Goal: Obtain resource: Obtain resource

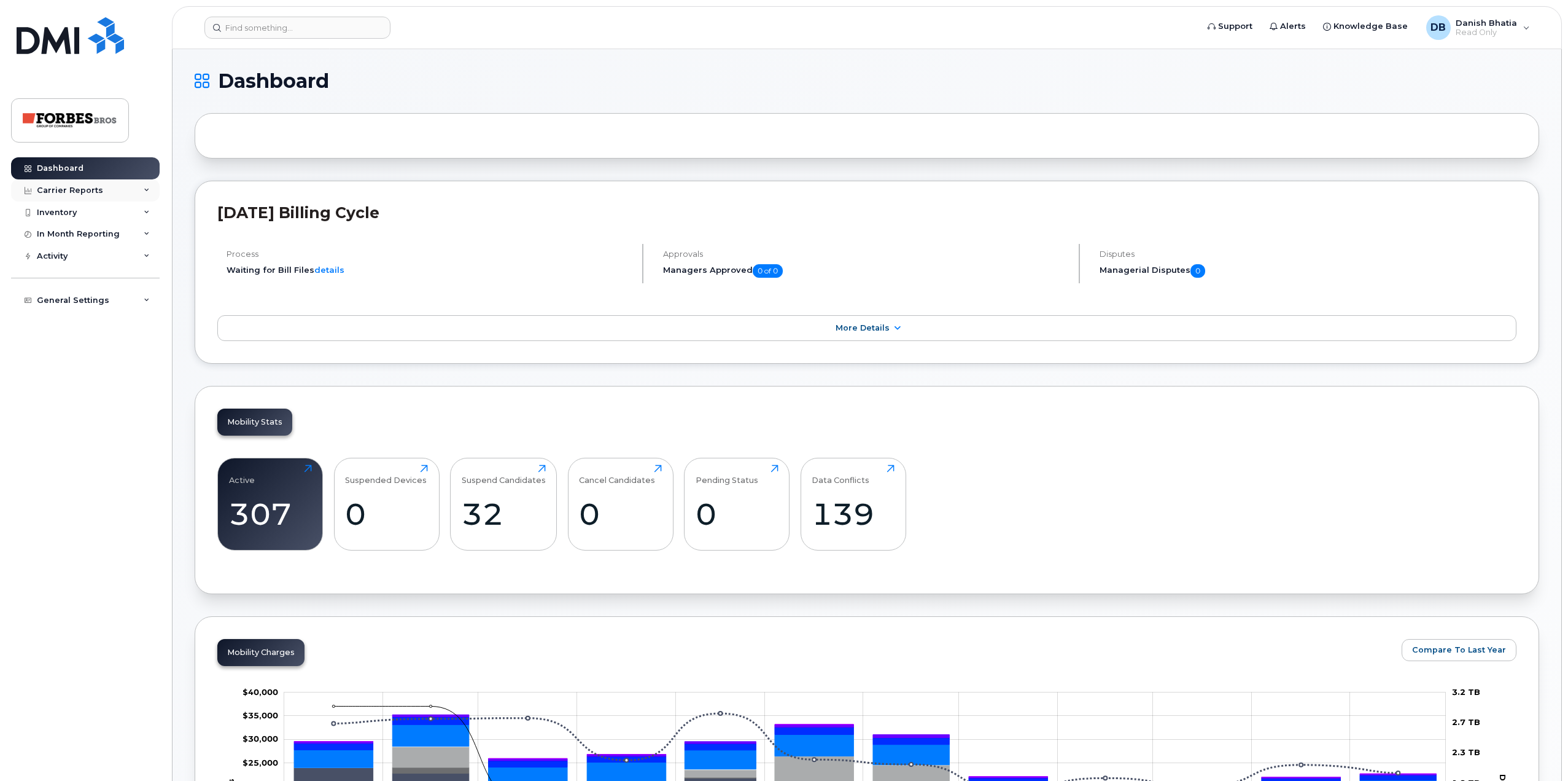
click at [87, 193] on div "Carrier Reports" at bounding box center [70, 190] width 66 height 10
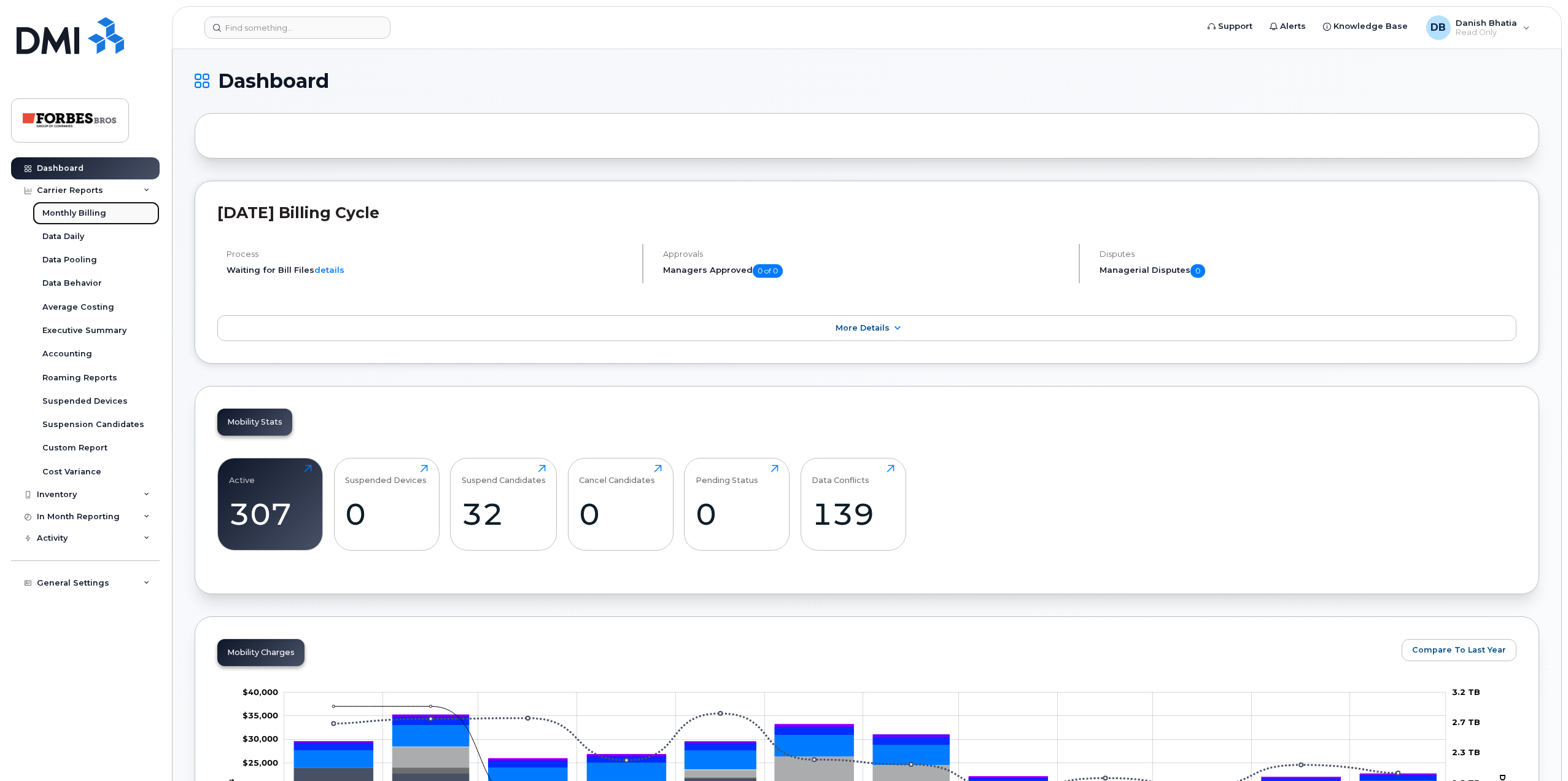
click at [92, 210] on div "Monthly Billing" at bounding box center [74, 214] width 64 height 11
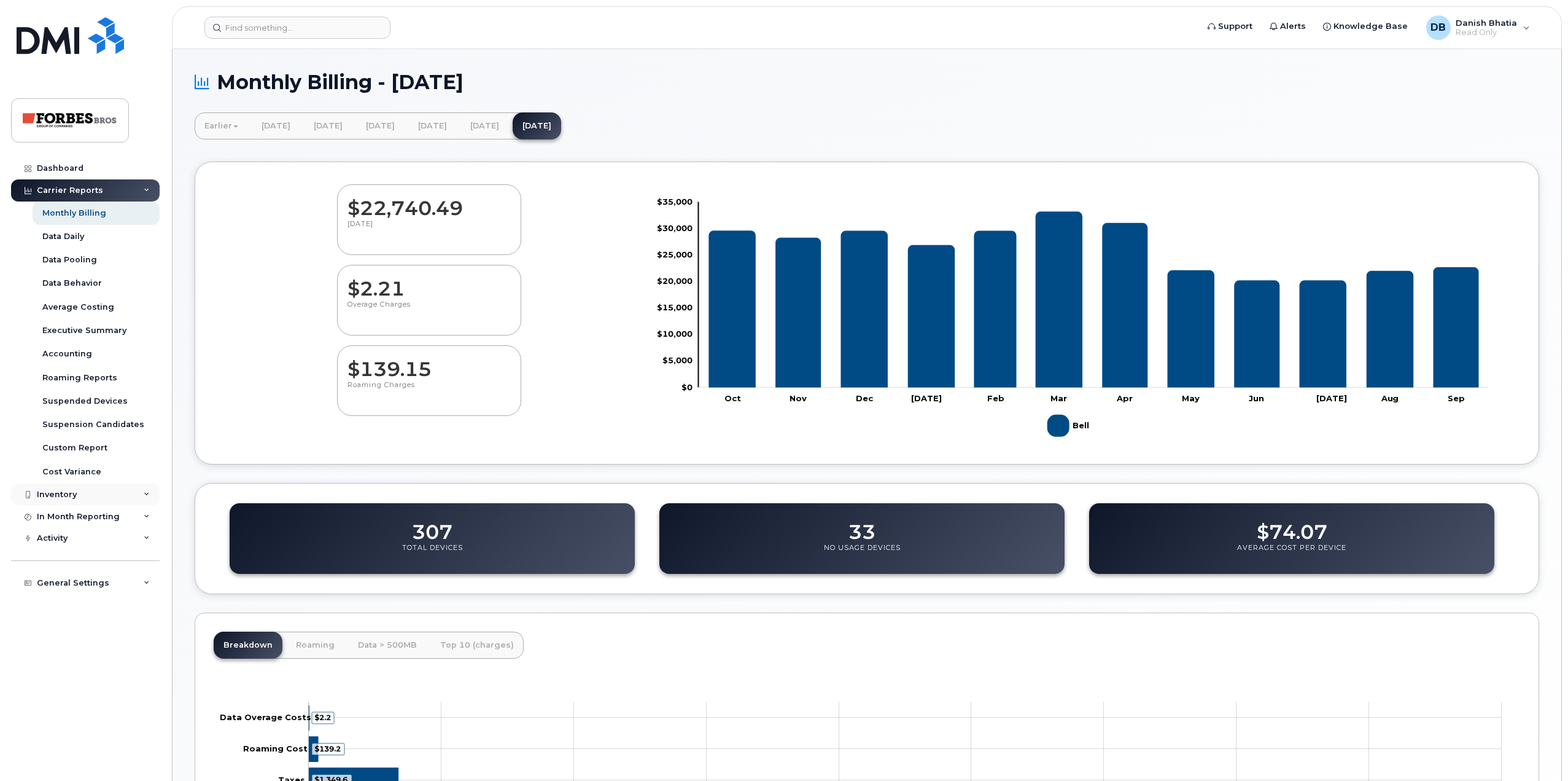
click at [97, 494] on div "Inventory" at bounding box center [85, 494] width 148 height 22
click at [86, 421] on div "Suspension Candidates" at bounding box center [93, 425] width 102 height 11
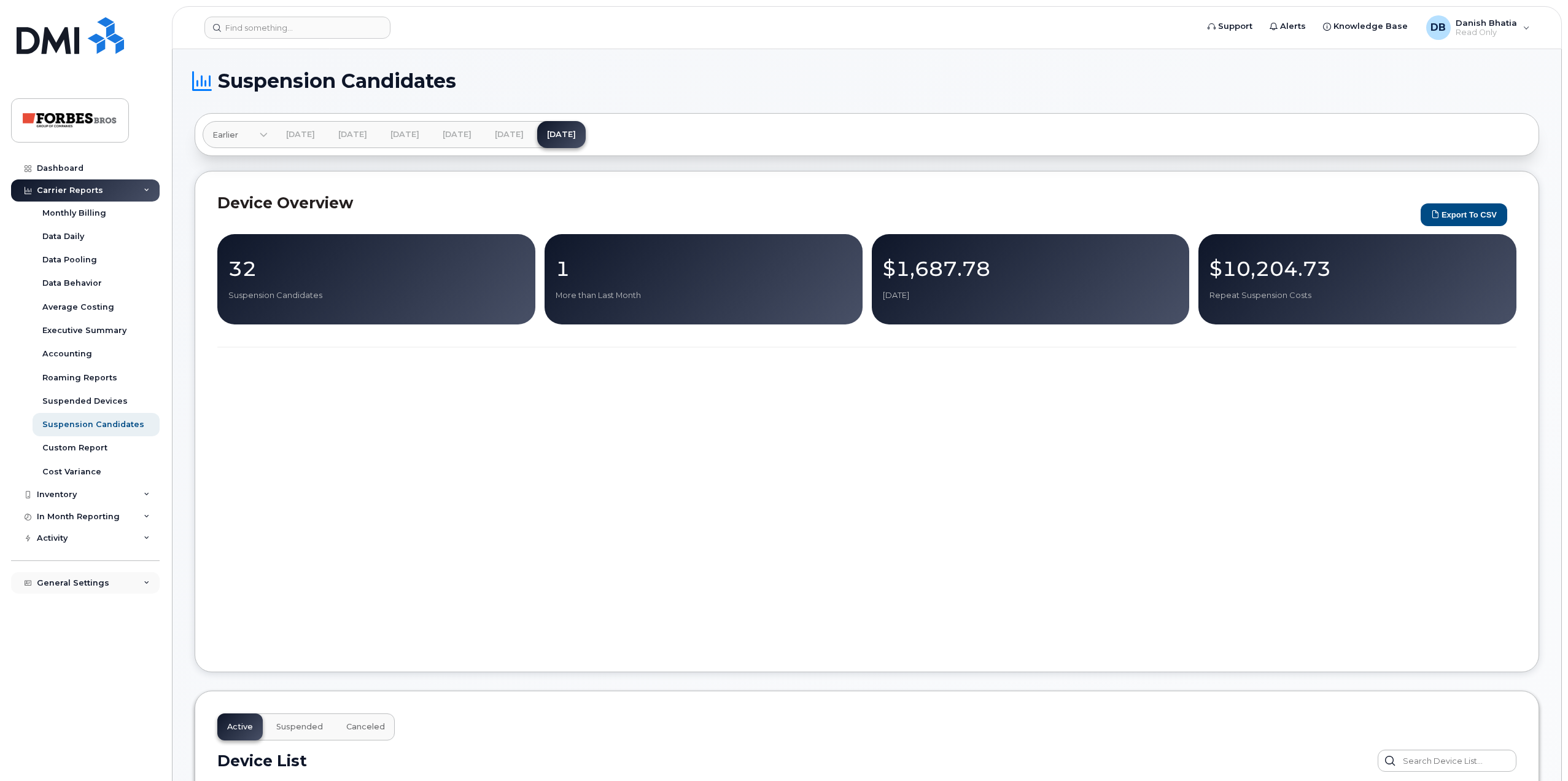
click at [66, 580] on div "General Settings" at bounding box center [73, 582] width 72 height 10
click at [74, 175] on link "Dashboard" at bounding box center [85, 168] width 148 height 22
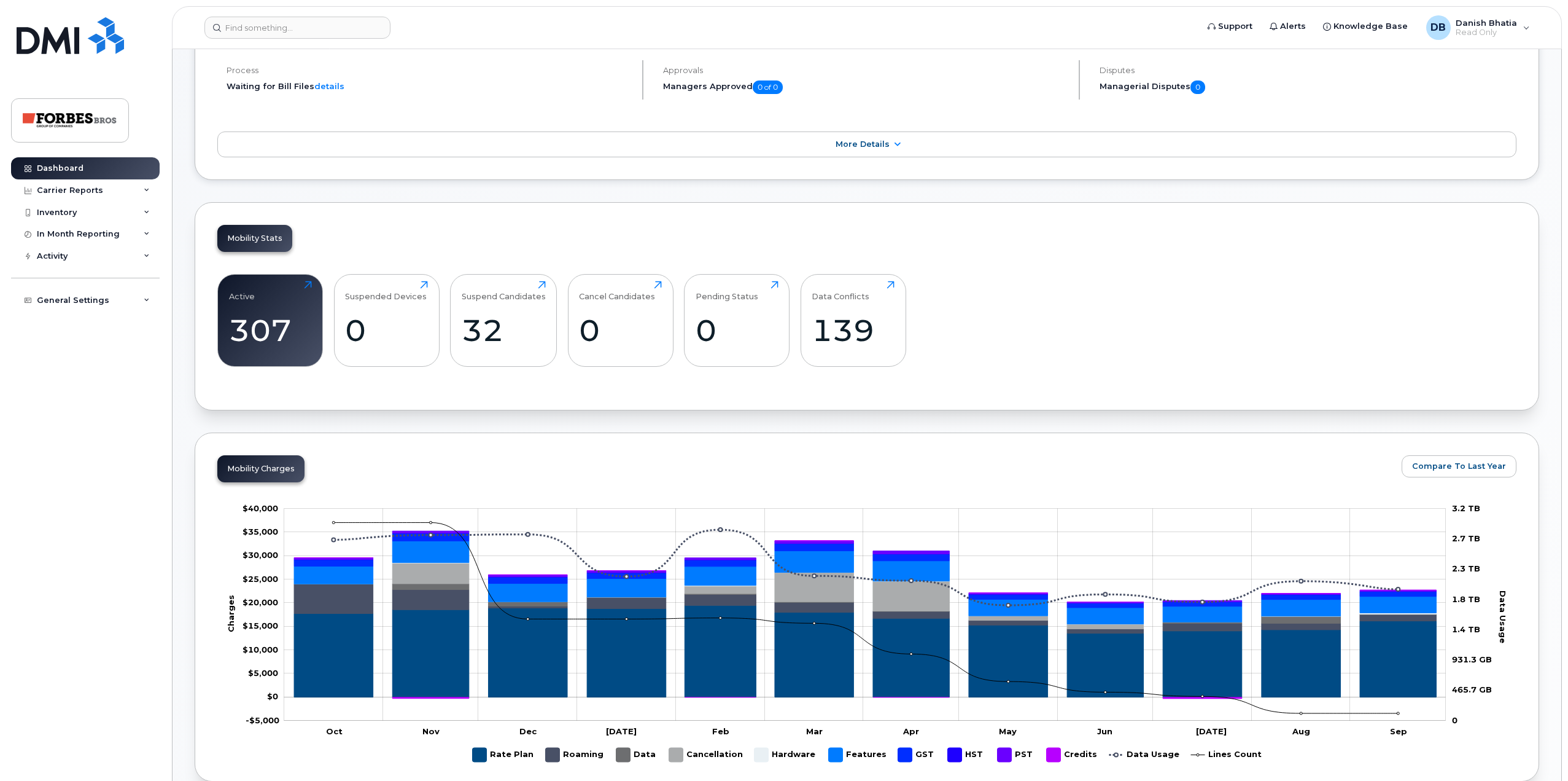
scroll to position [184, 0]
click at [847, 344] on div "139" at bounding box center [853, 330] width 83 height 36
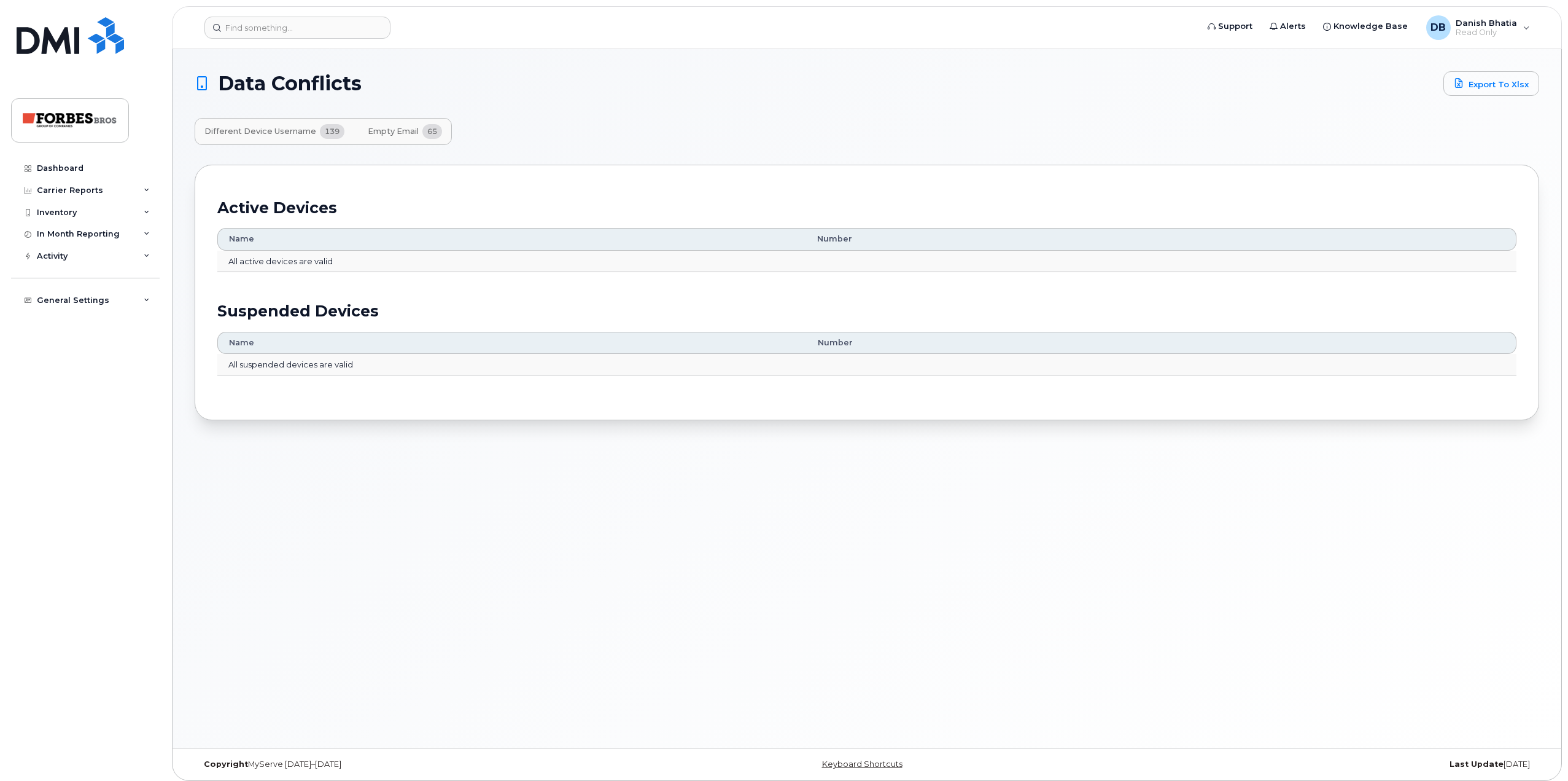
click at [312, 133] on span "Different Device Username" at bounding box center [260, 131] width 112 height 10
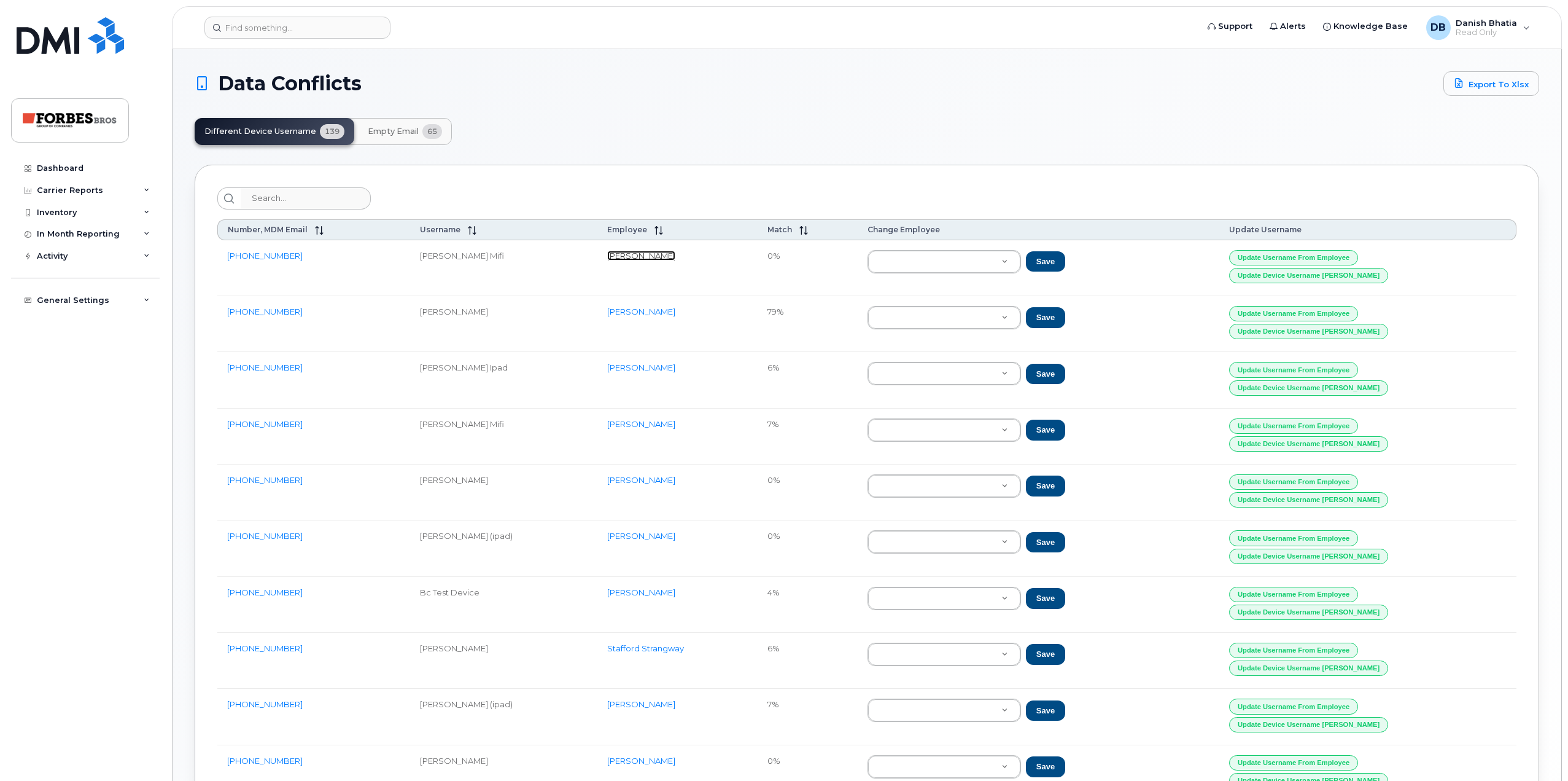
click at [652, 256] on link "Cory Fisher" at bounding box center [642, 256] width 68 height 10
click at [305, 253] on td "587-336-3589" at bounding box center [313, 268] width 193 height 56
click at [305, 253] on td "[PHONE_NUMBER]" at bounding box center [313, 268] width 193 height 56
copy tr "[PHONE_NUMBER]"
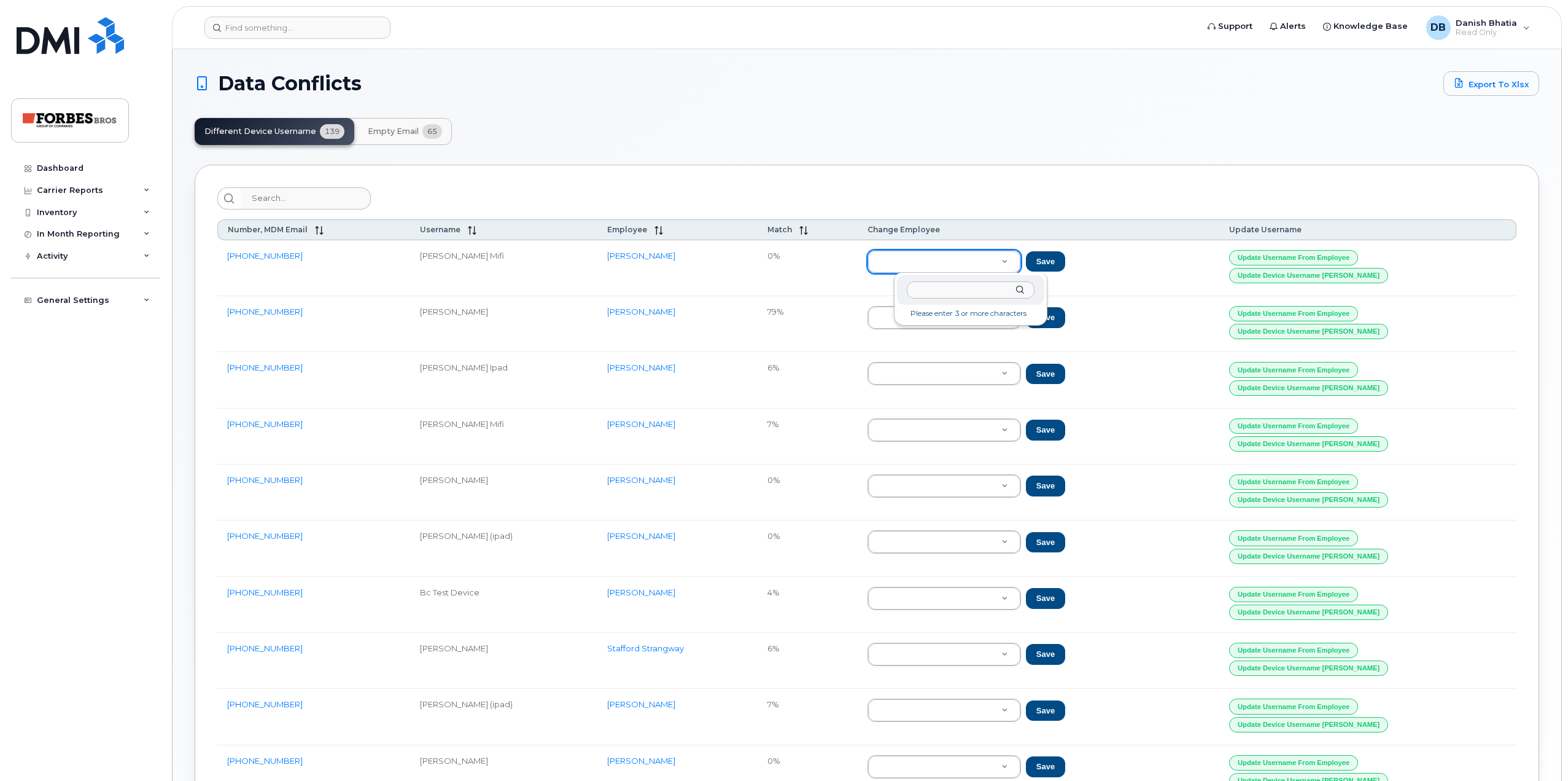
click at [993, 294] on input "text" at bounding box center [971, 290] width 127 height 18
type input "r"
click at [85, 171] on link "Dashboard" at bounding box center [85, 168] width 148 height 22
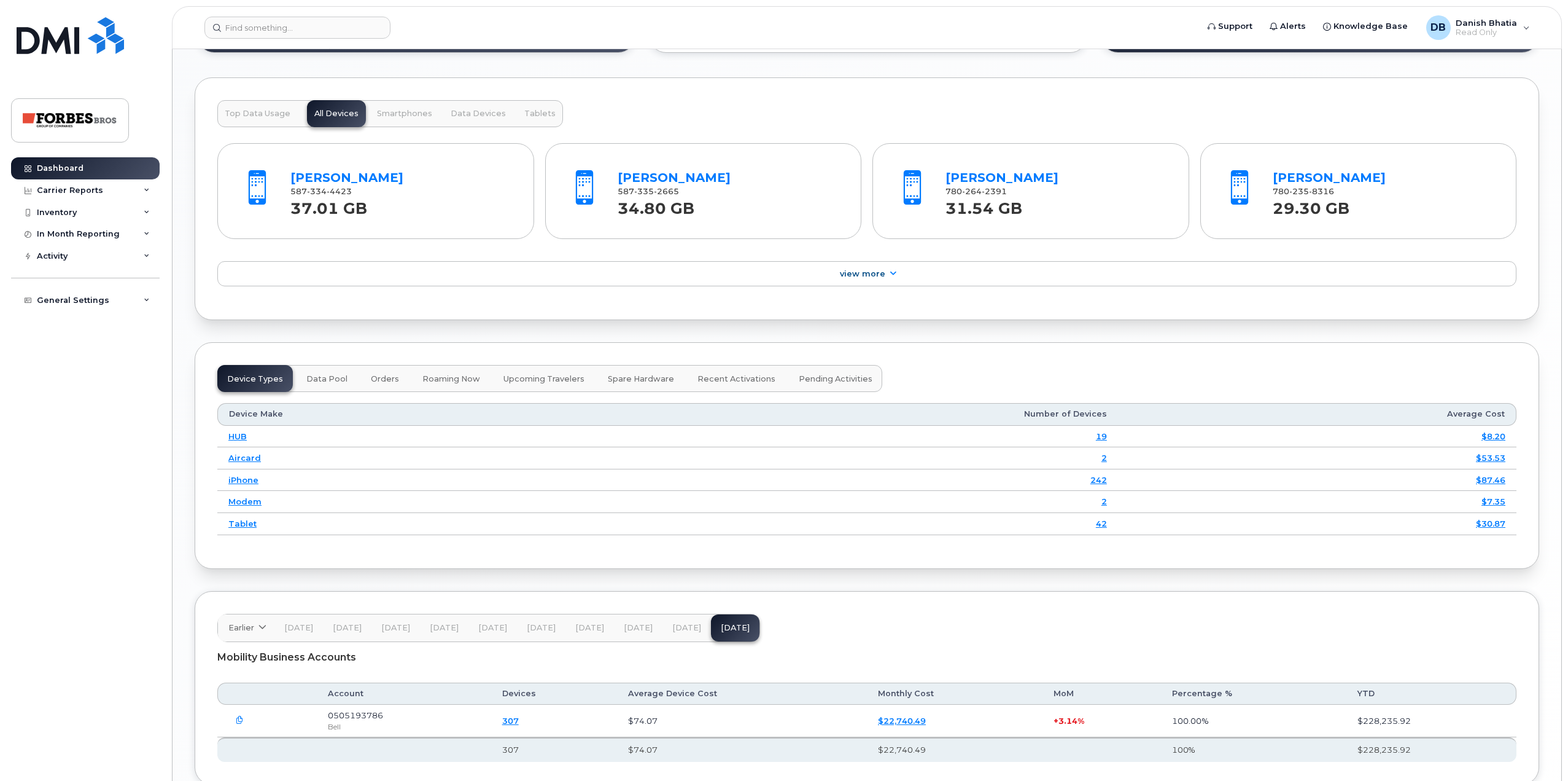
scroll to position [1290, 0]
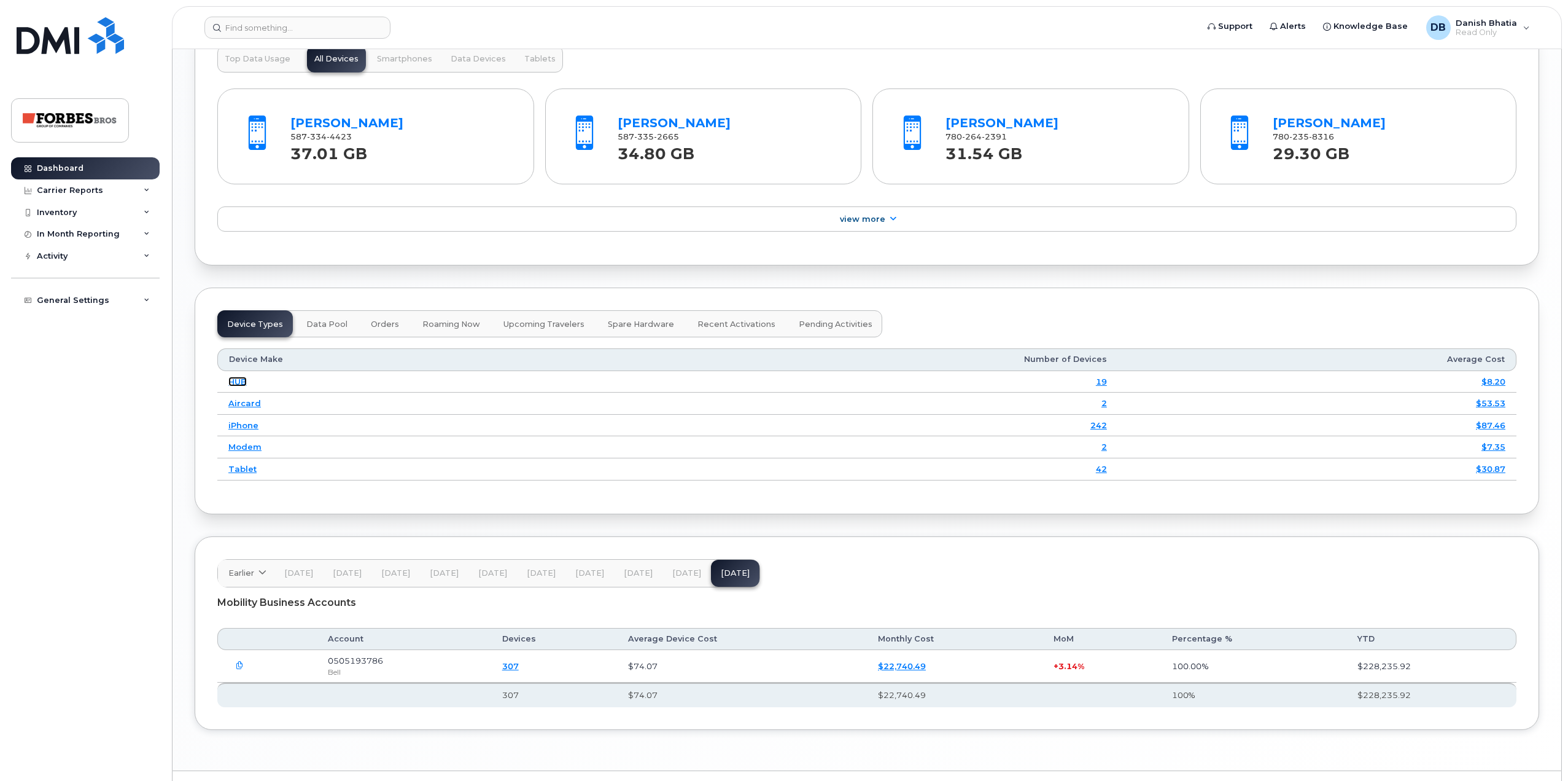
click at [240, 383] on link "HUB" at bounding box center [237, 381] width 18 height 10
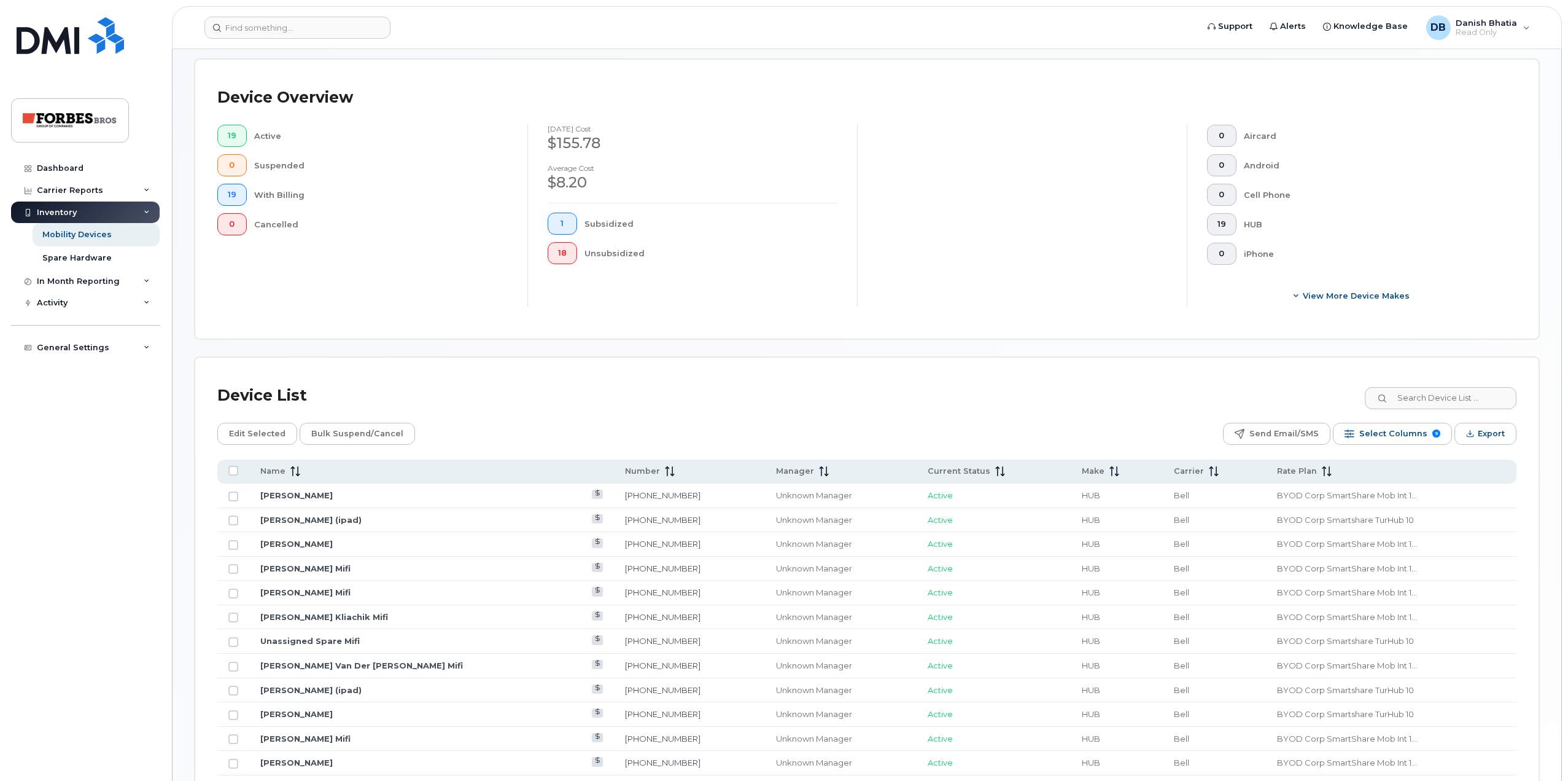
scroll to position [491, 0]
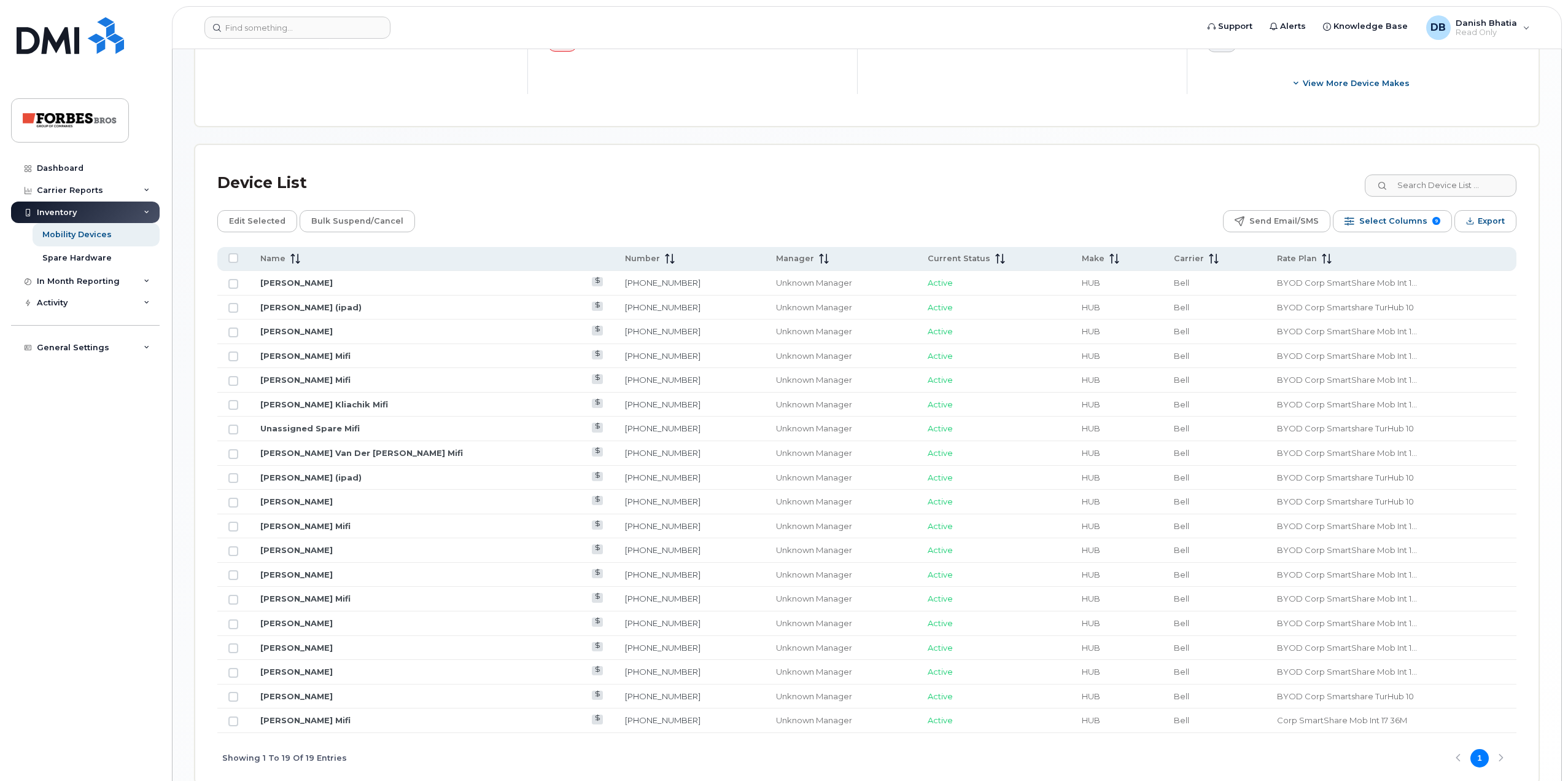
click at [354, 309] on td "[PERSON_NAME] (ipad)" at bounding box center [432, 308] width 365 height 25
click at [354, 309] on td "Joao Cabral (ipad)" at bounding box center [432, 308] width 365 height 25
drag, startPoint x: 581, startPoint y: 307, endPoint x: 498, endPoint y: 311, distance: 83.1
click at [498, 311] on tr "Joao Cabral (ipad) 587-335-0761 Unknown Manager Active HUB Bell BYOD Corp Smart…" at bounding box center [867, 308] width 1299 height 25
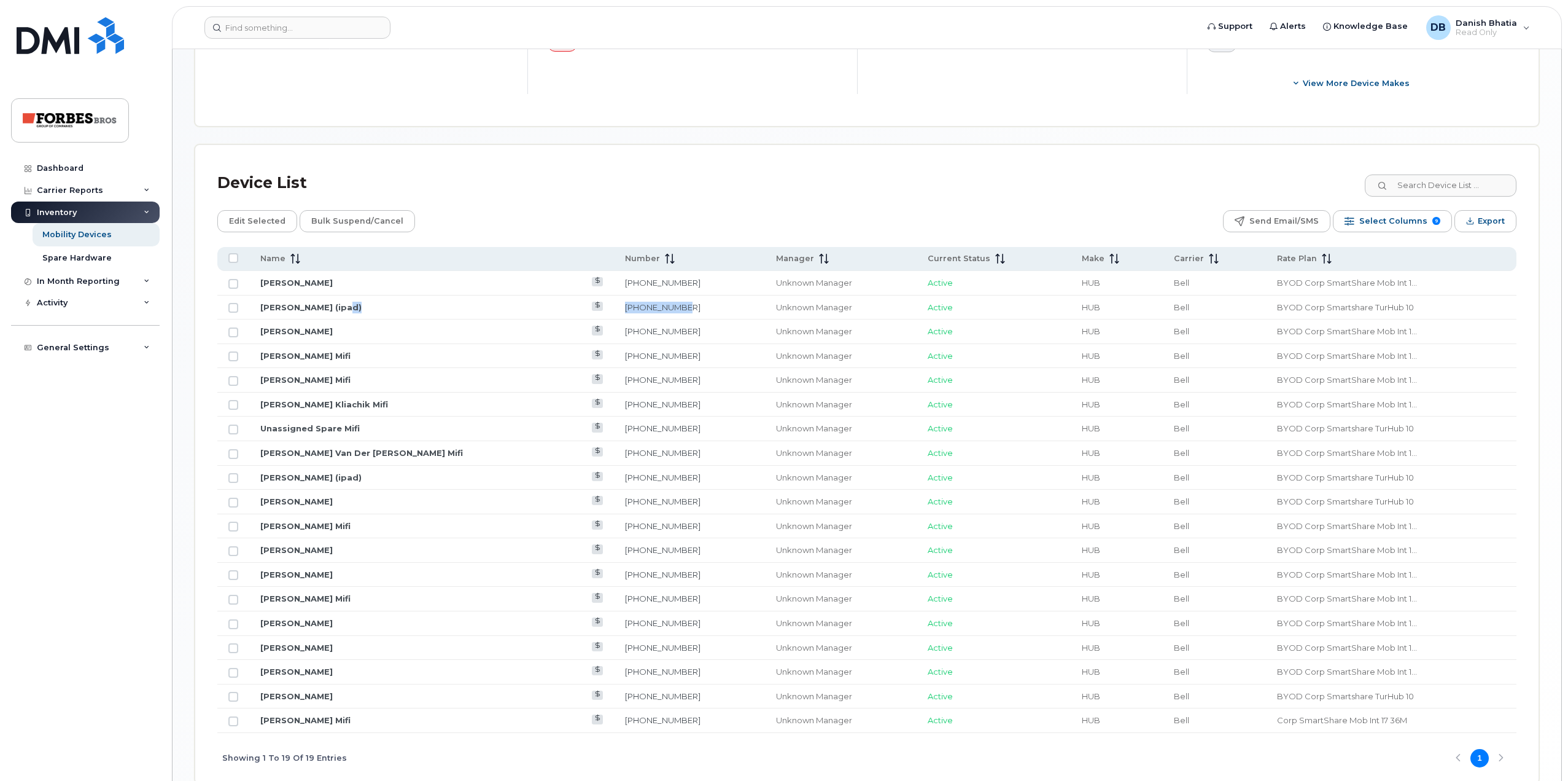
copy tr "587-335-0761"
drag, startPoint x: 353, startPoint y: 480, endPoint x: 303, endPoint y: 481, distance: 50.0
click at [275, 481] on td "David Mcgill (ipad)" at bounding box center [432, 478] width 365 height 25
drag, startPoint x: 588, startPoint y: 475, endPoint x: 480, endPoint y: 477, distance: 108.0
click at [480, 477] on tr "David Mcgill (ipad) 587-341-3166 Unknown Manager Active HUB Bell BYOD Corp Smar…" at bounding box center [867, 478] width 1299 height 25
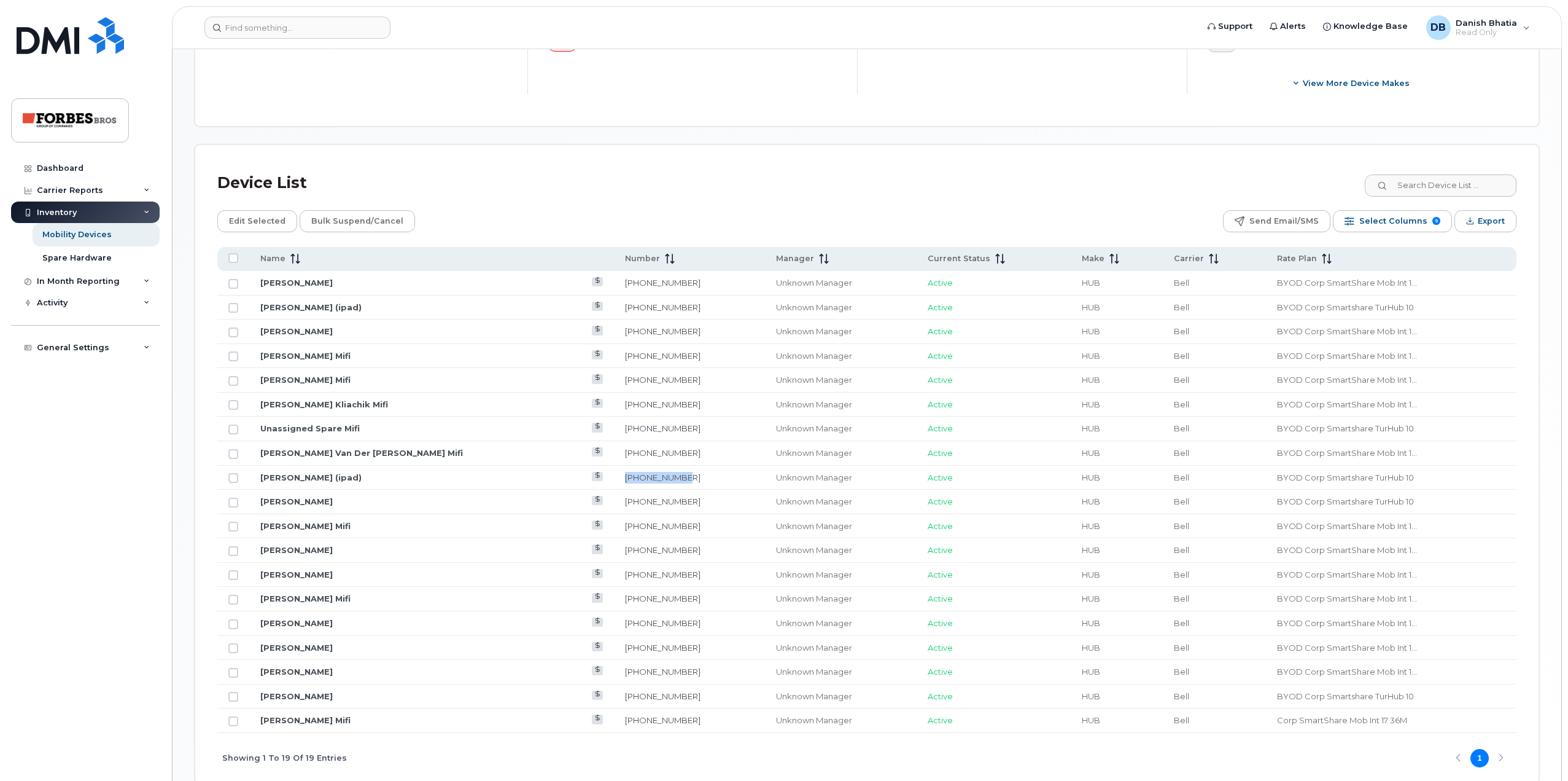
copy tr "587-341-3166"
click at [107, 236] on div "Mobility Devices" at bounding box center [77, 235] width 69 height 11
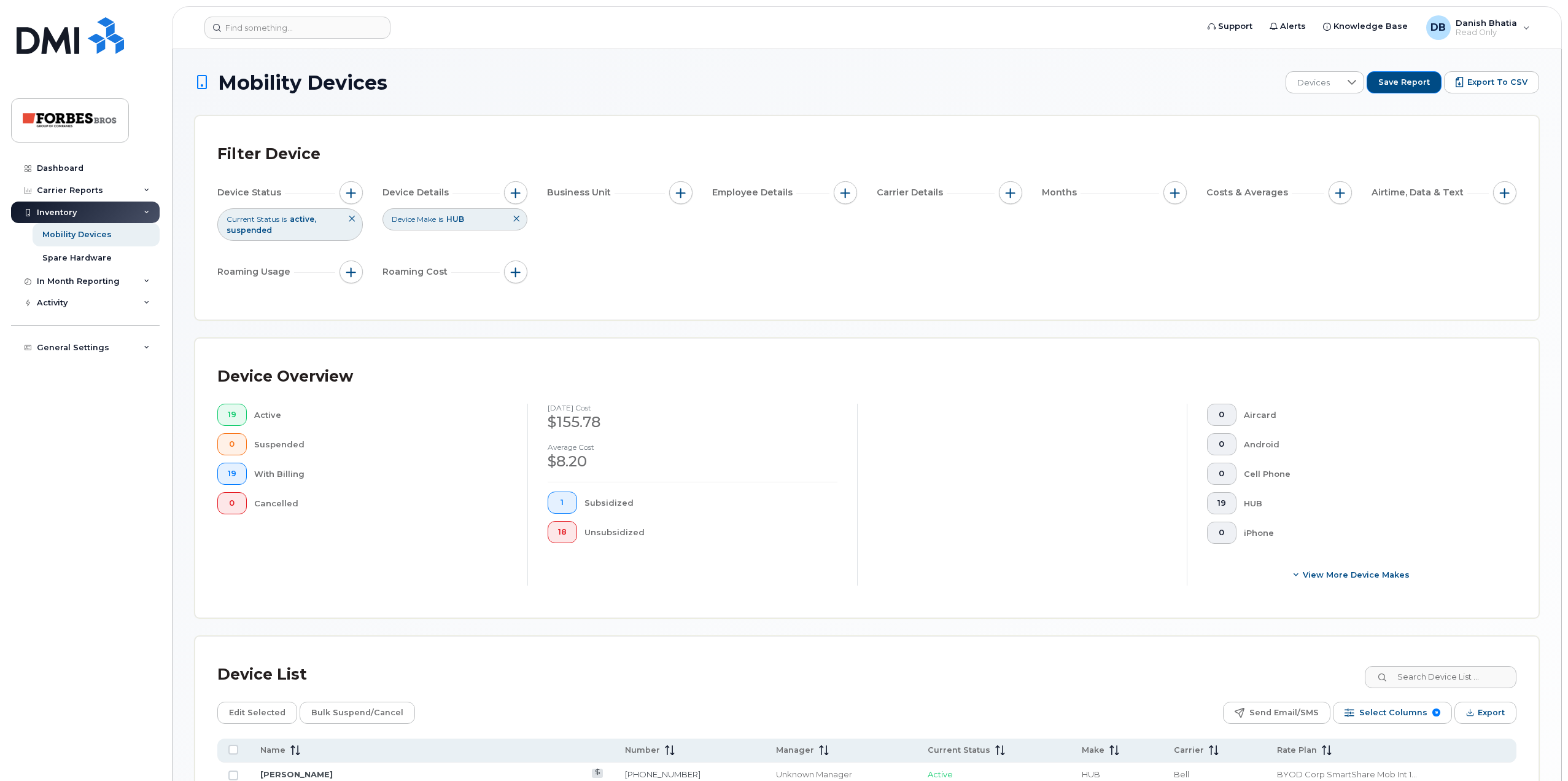
click at [518, 219] on icon at bounding box center [517, 219] width 8 height 8
click at [350, 220] on icon at bounding box center [352, 219] width 8 height 8
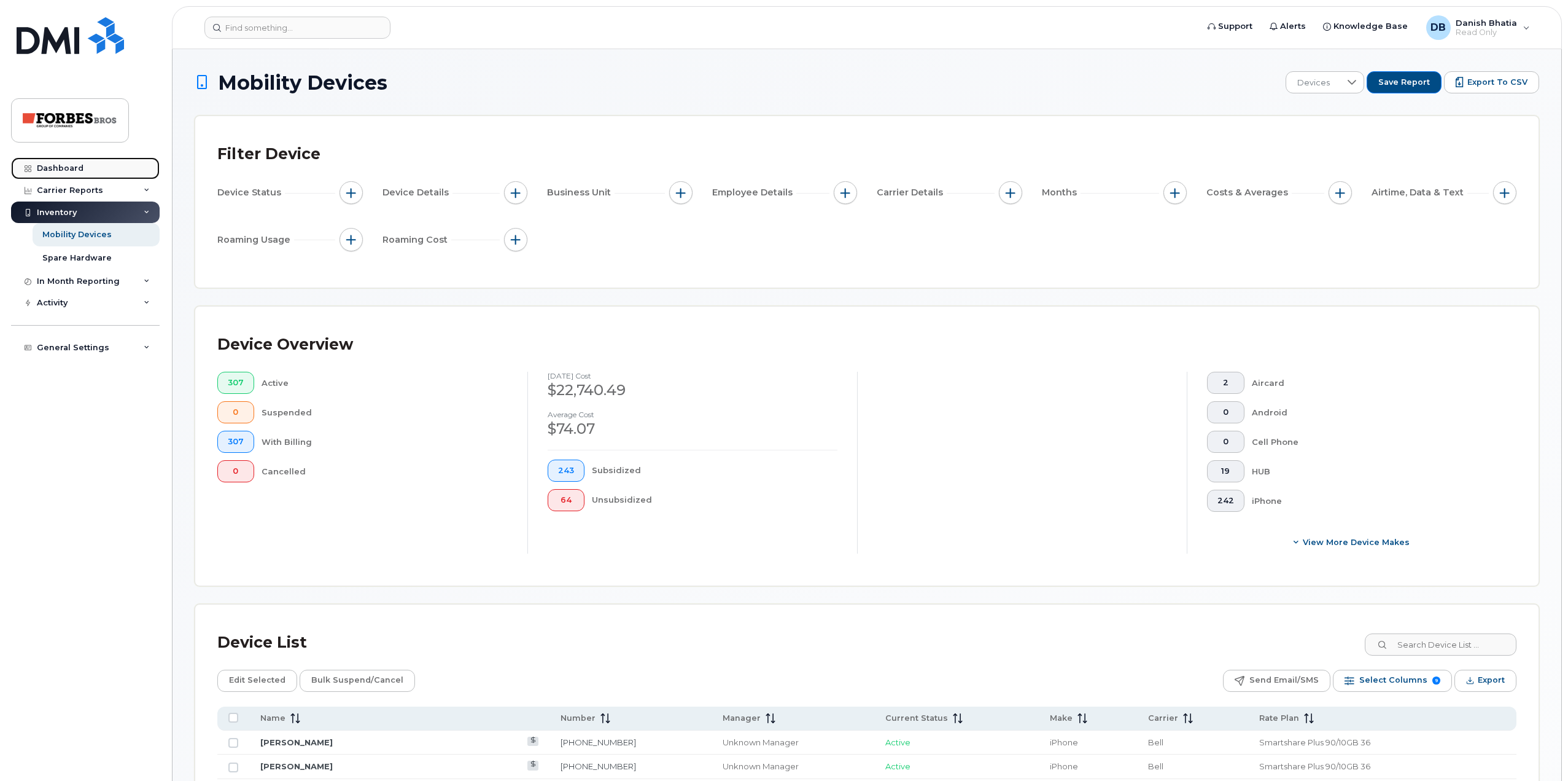
click at [58, 169] on div "Dashboard" at bounding box center [60, 168] width 47 height 10
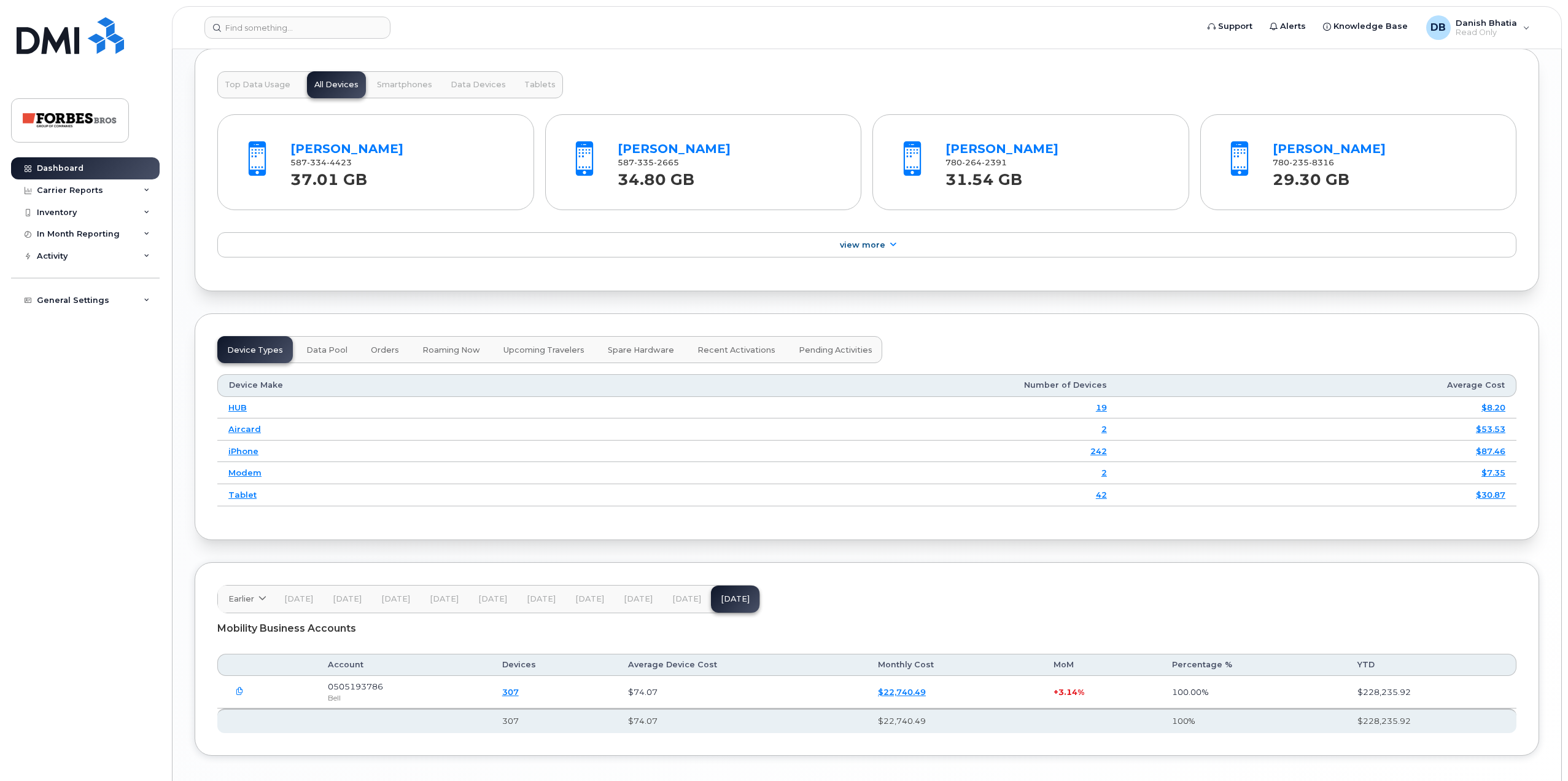
scroll to position [1258, 0]
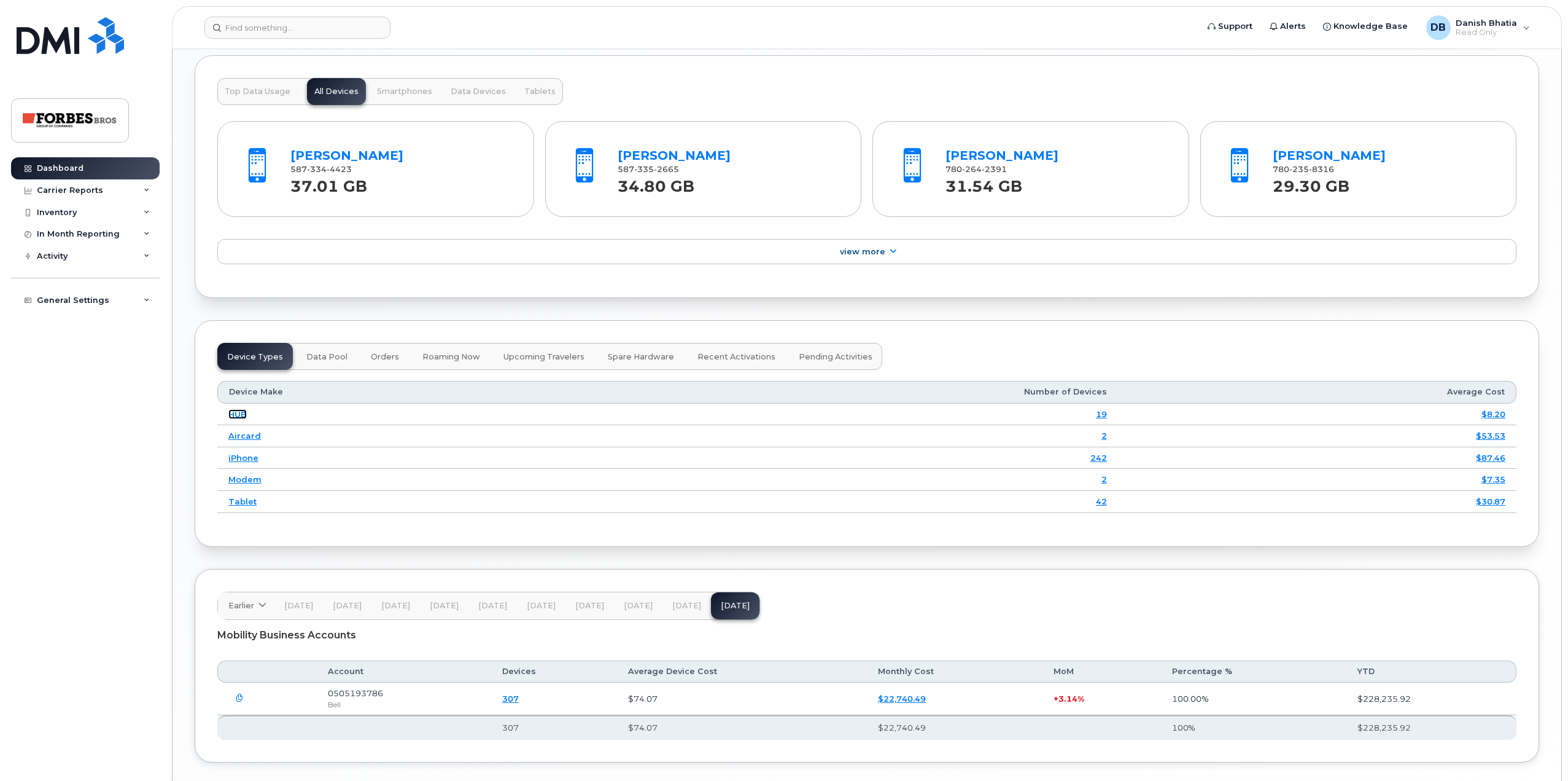
click at [244, 411] on link "HUB" at bounding box center [237, 414] width 18 height 10
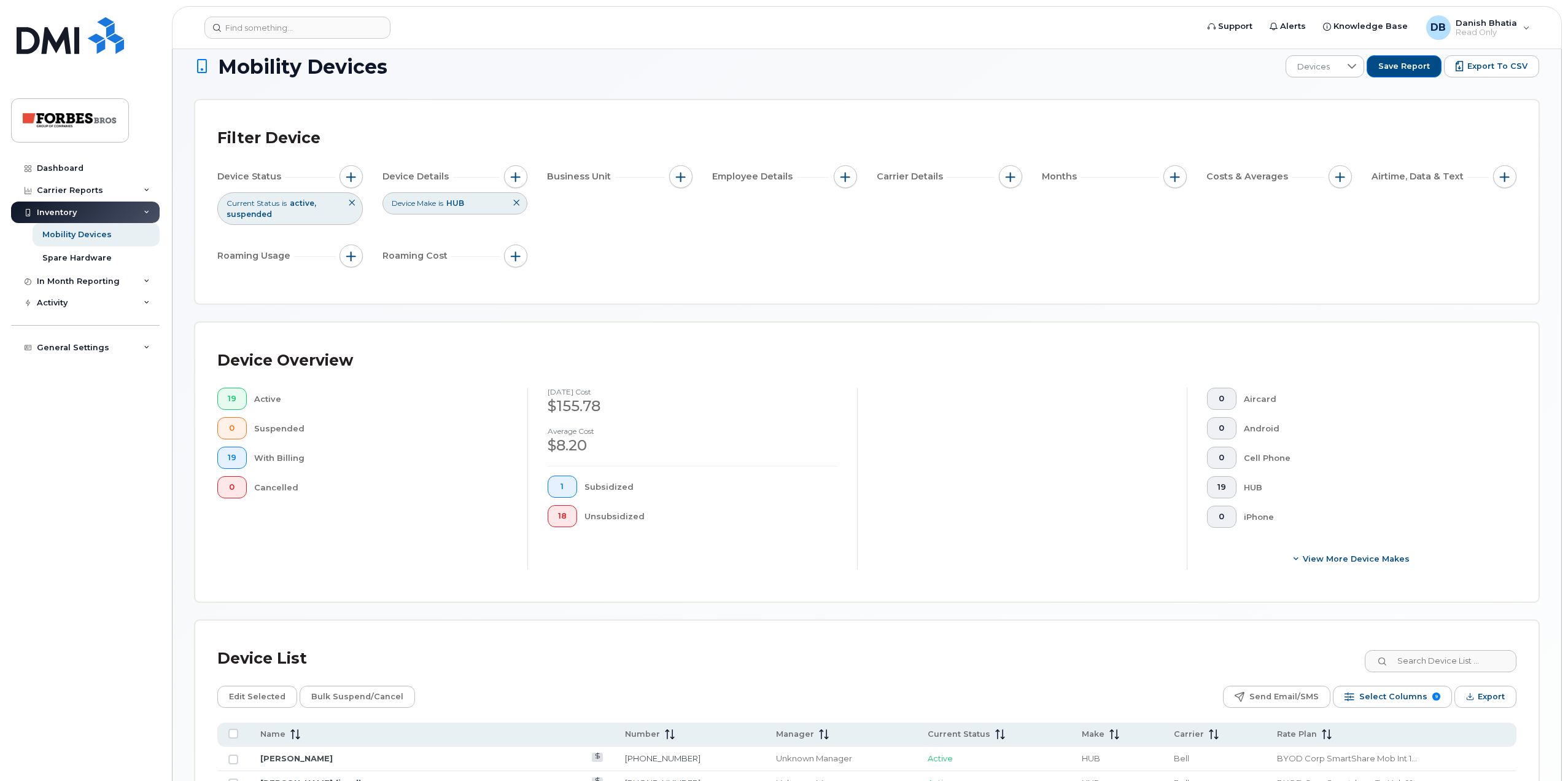
scroll to position [3, 0]
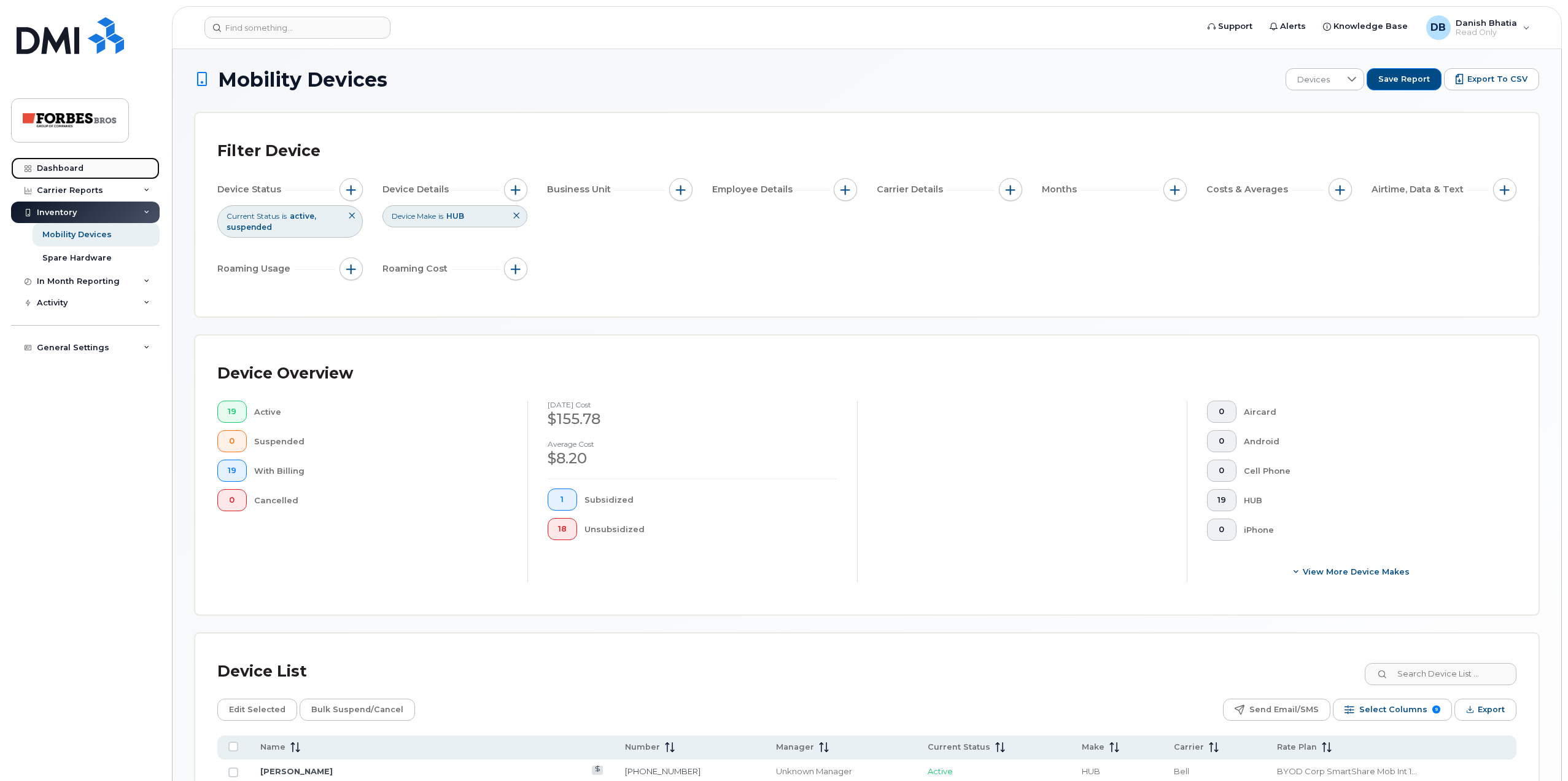
click at [72, 162] on link "Dashboard" at bounding box center [85, 168] width 148 height 22
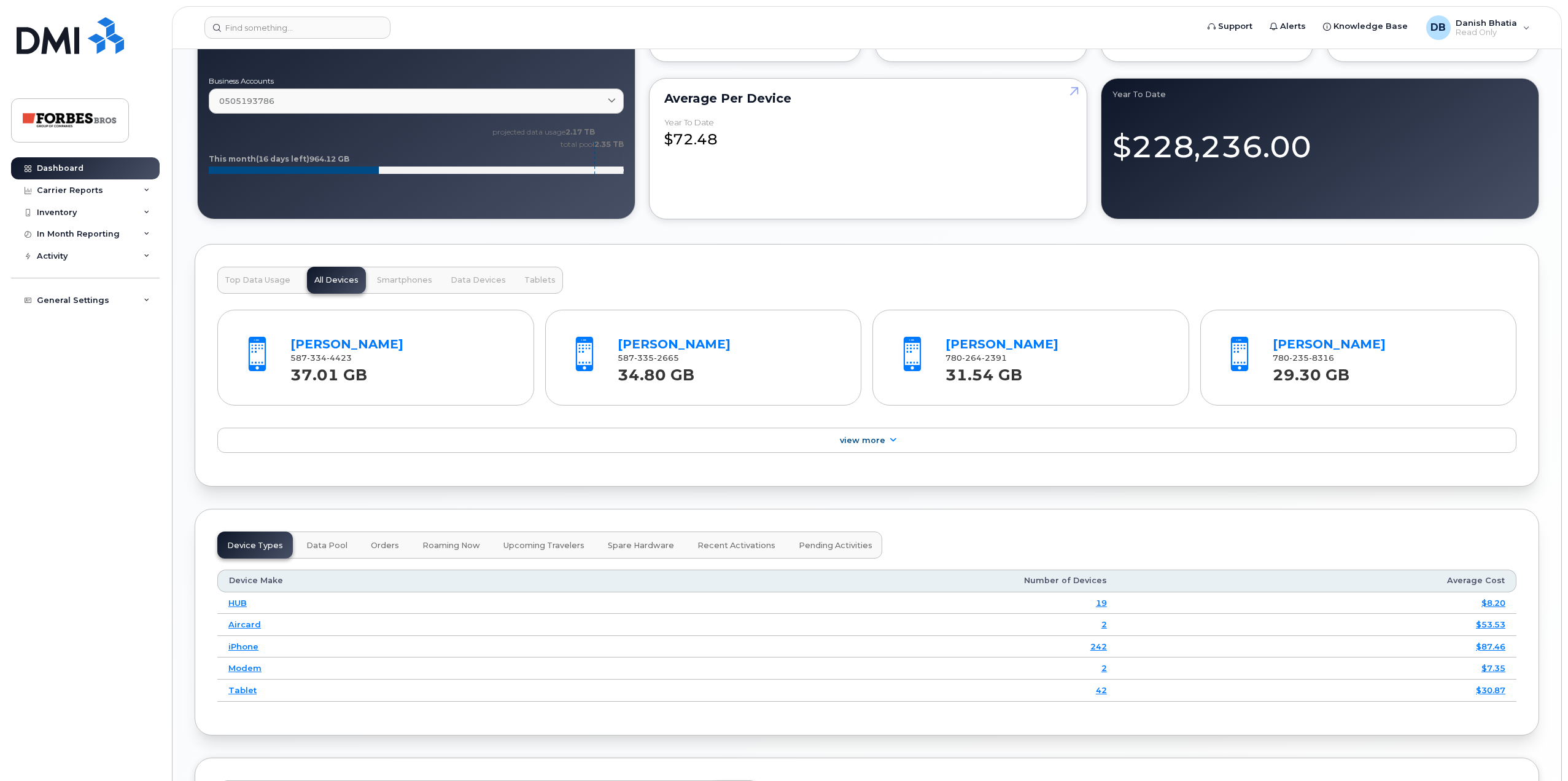
scroll to position [1319, 0]
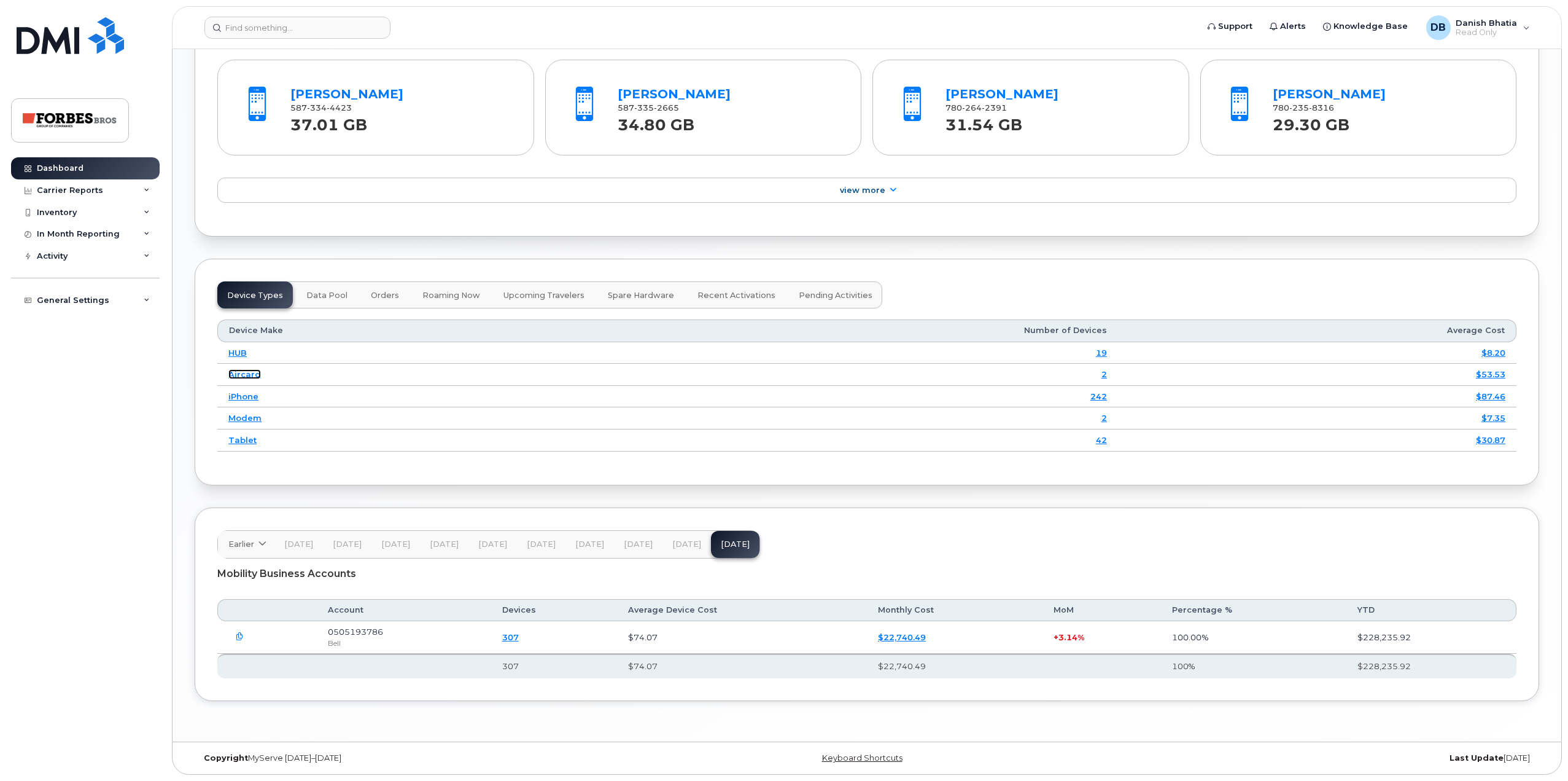
click at [251, 374] on link "Aircard" at bounding box center [245, 374] width 32 height 10
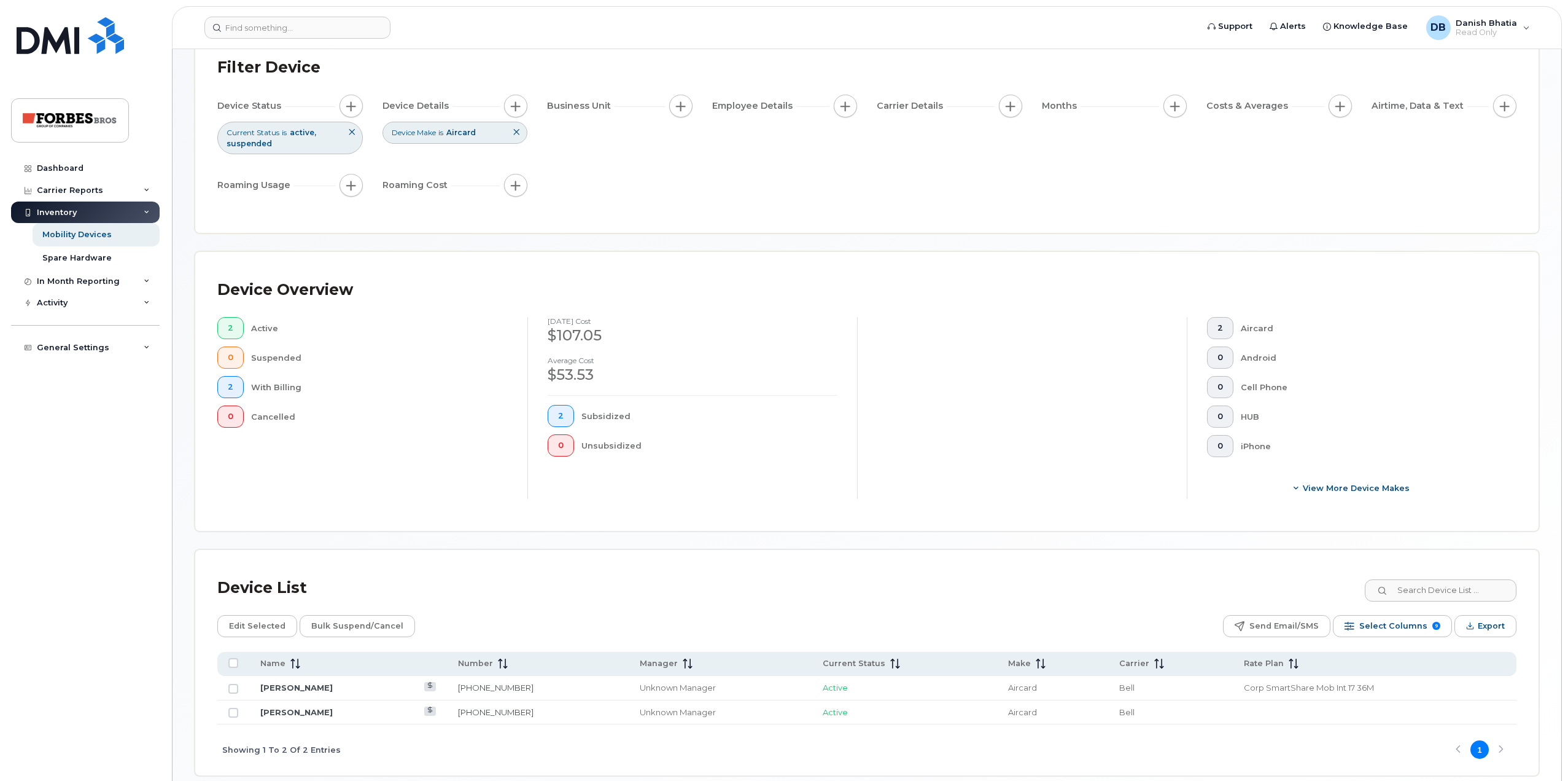
scroll to position [143, 0]
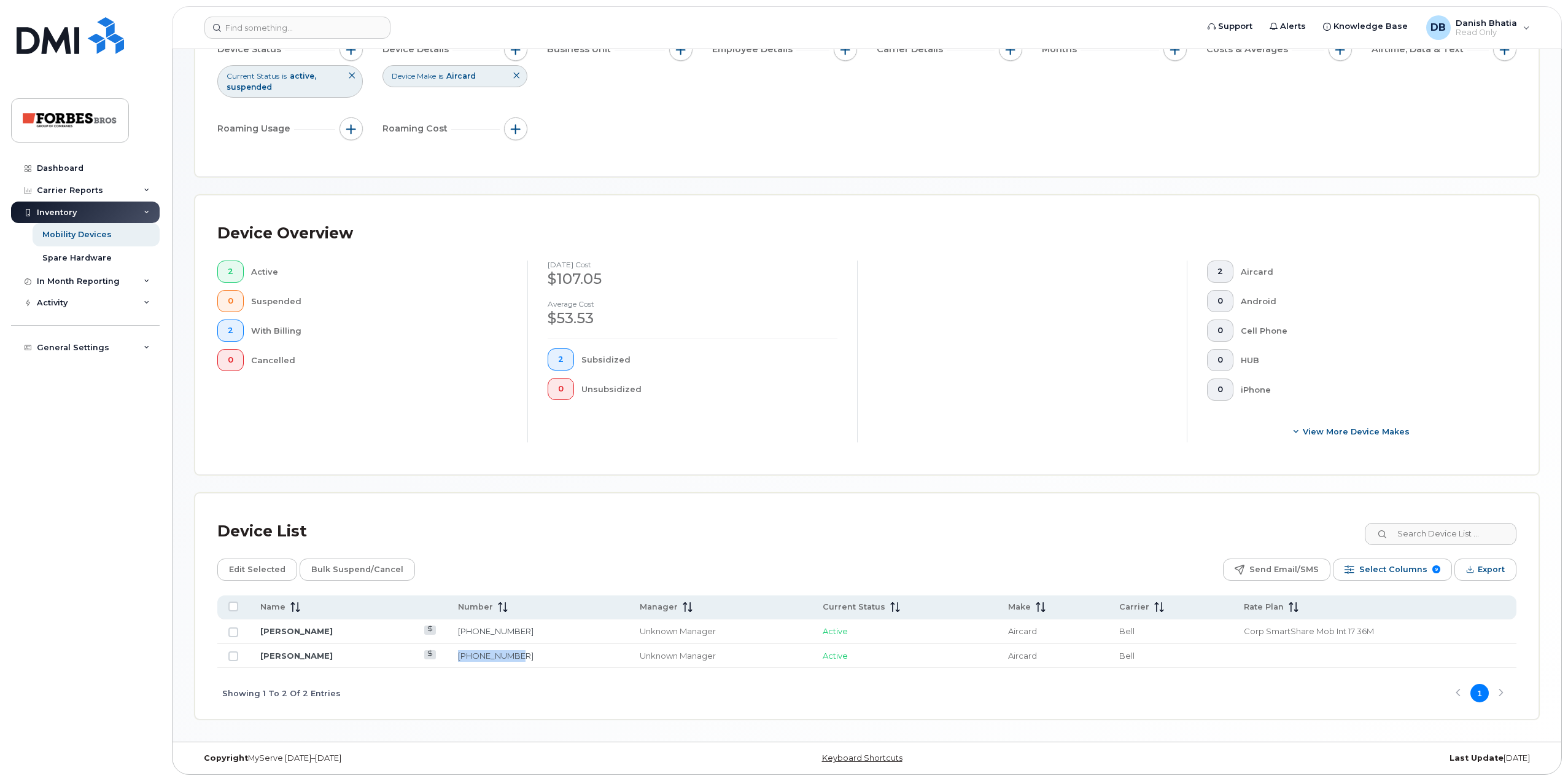
drag, startPoint x: 555, startPoint y: 653, endPoint x: 482, endPoint y: 661, distance: 73.4
click at [482, 661] on td "[PHONE_NUMBER]" at bounding box center [538, 657] width 181 height 25
copy link "[PHONE_NUMBER]"
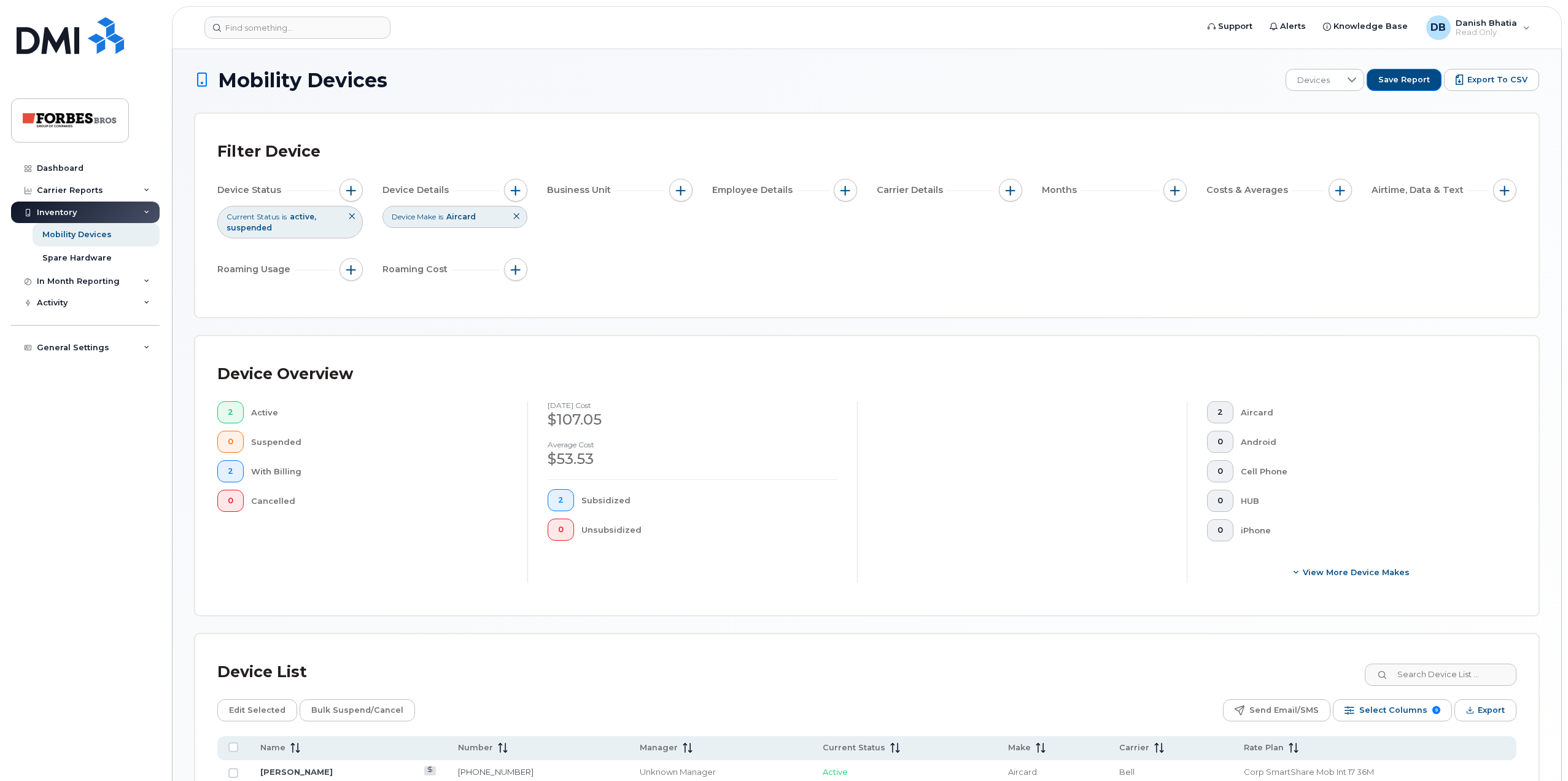
scroll to position [0, 0]
click at [517, 217] on icon at bounding box center [517, 219] width 8 height 8
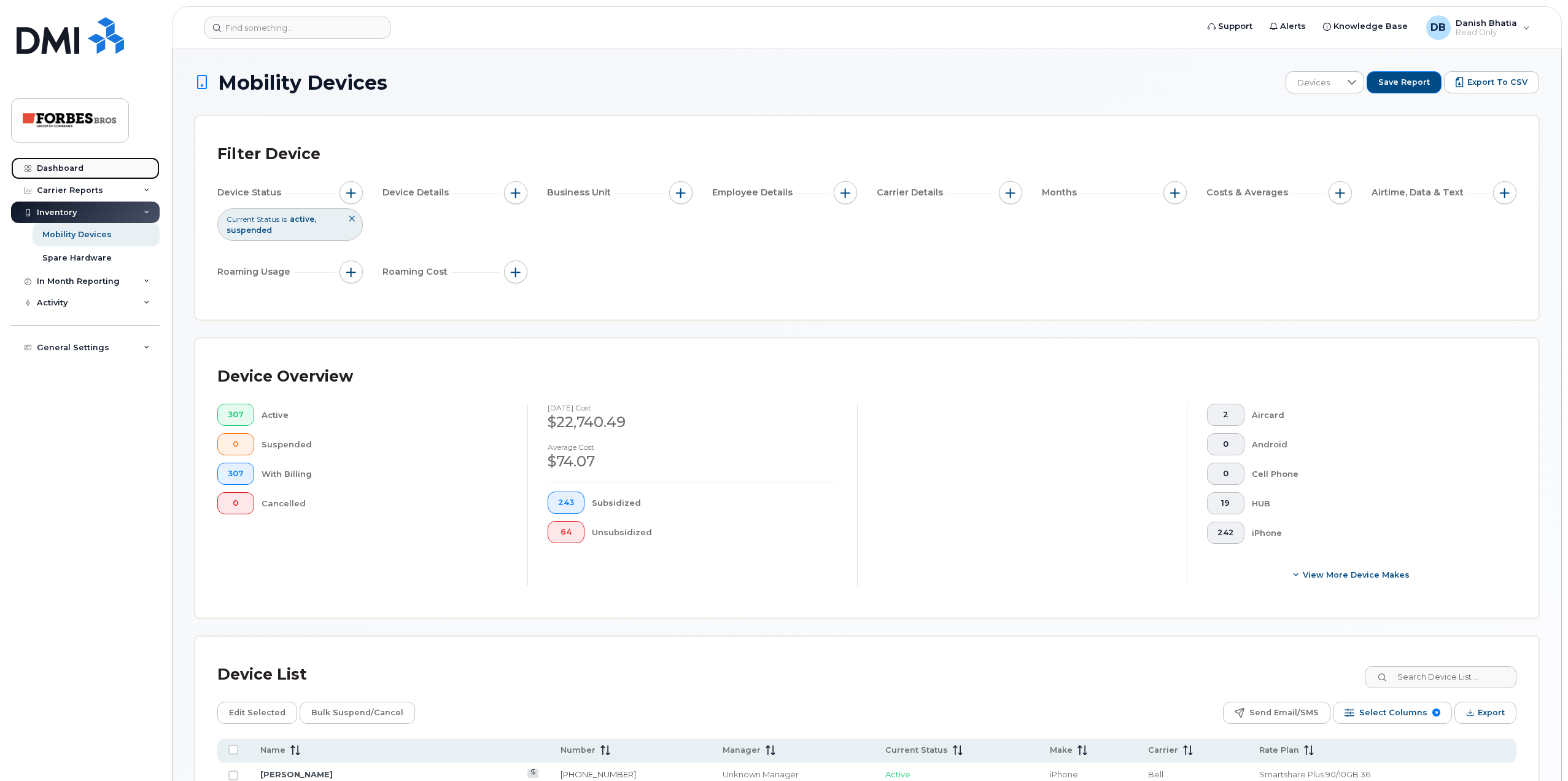
click at [72, 168] on div "Dashboard" at bounding box center [60, 168] width 47 height 10
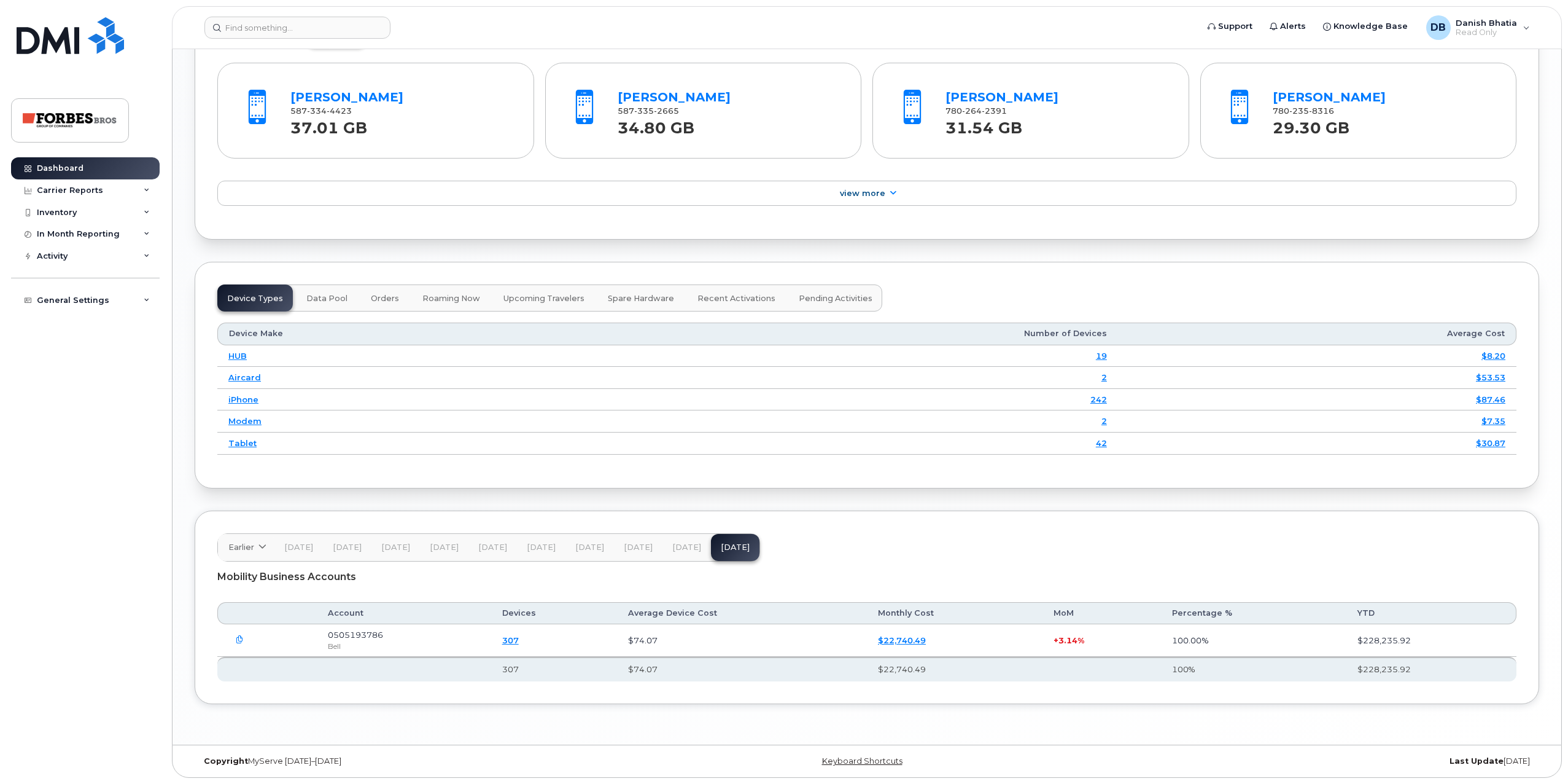
scroll to position [1319, 0]
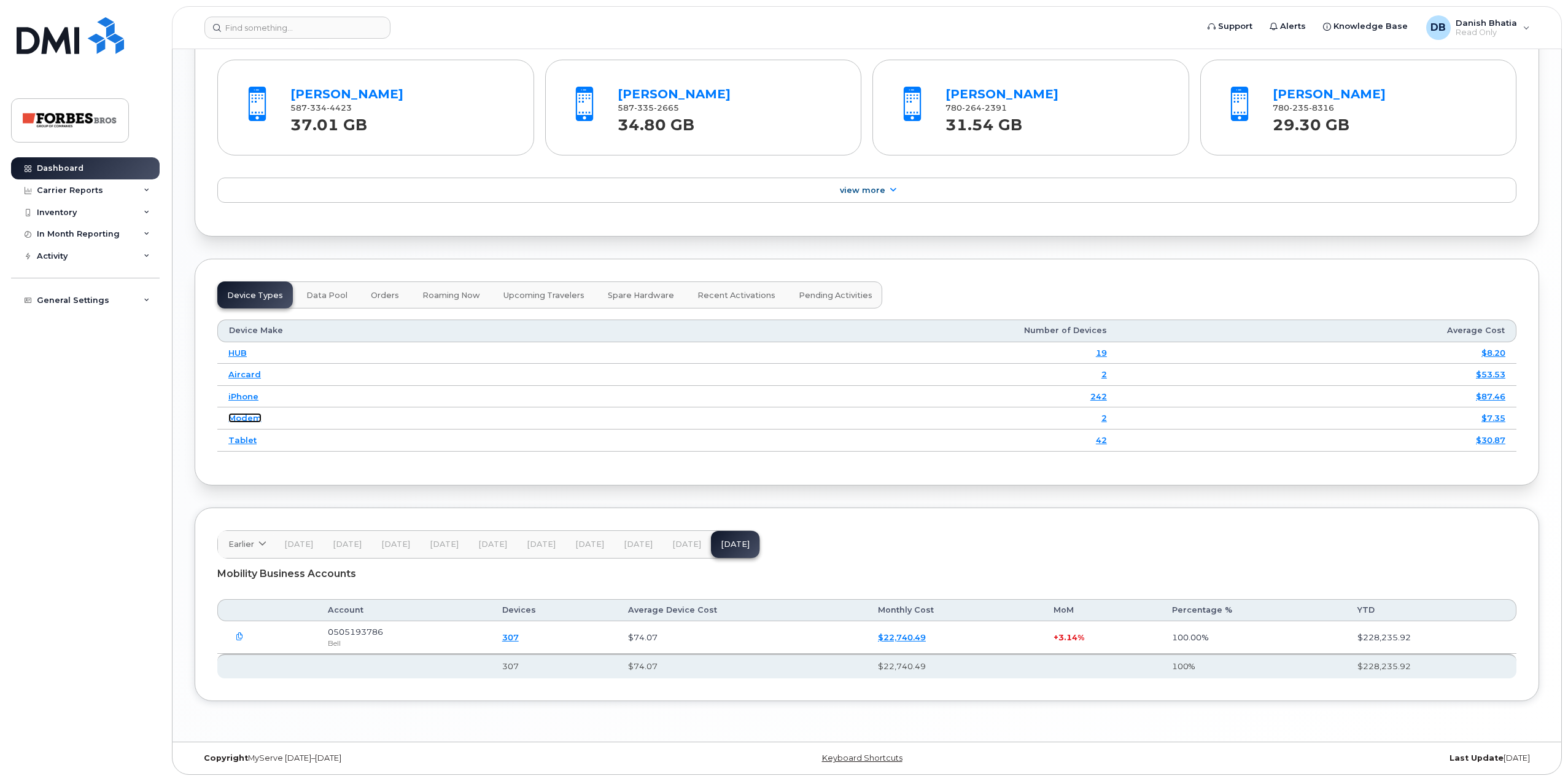
click at [247, 418] on link "Modem" at bounding box center [245, 418] width 33 height 10
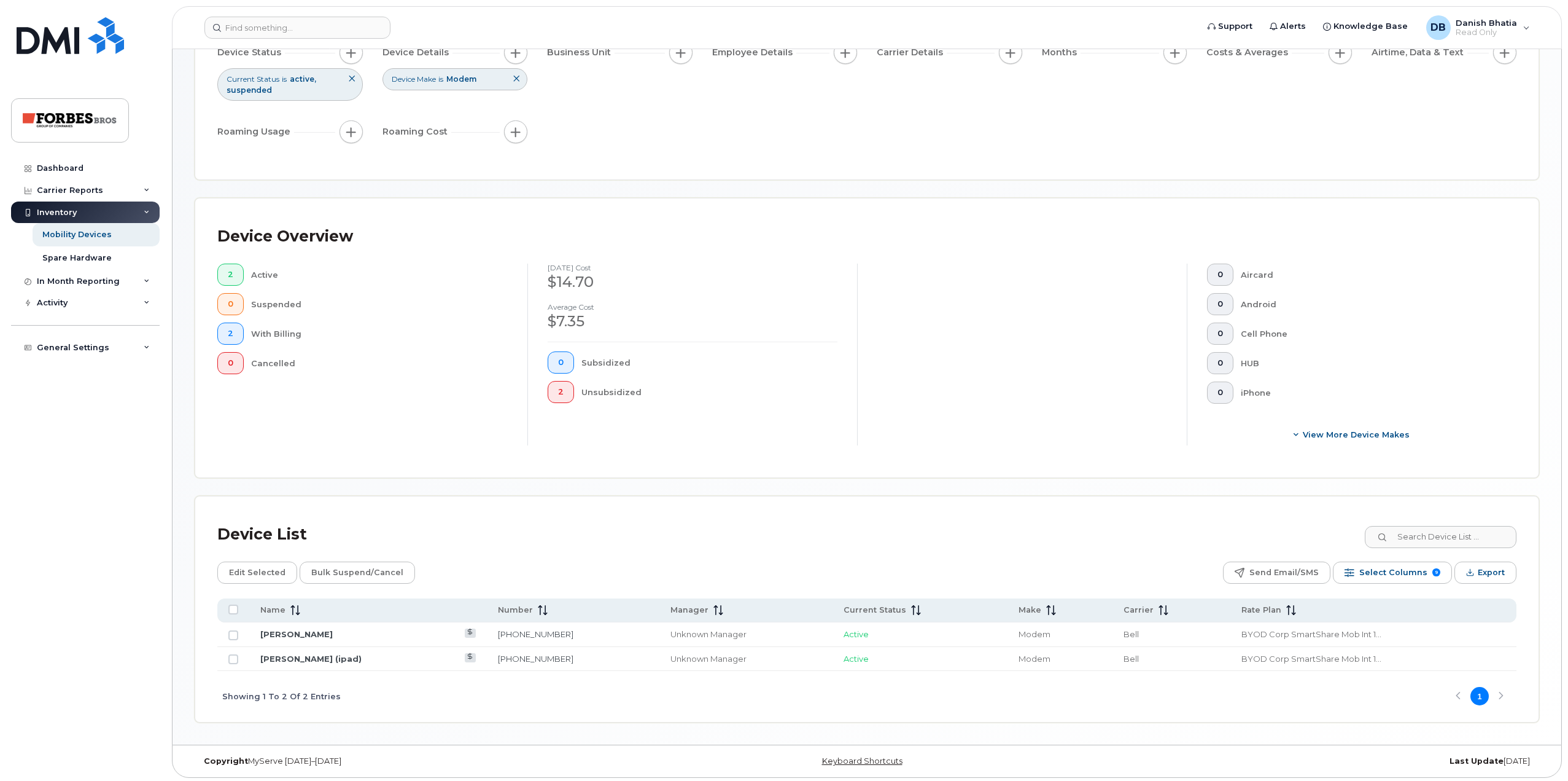
scroll to position [143, 0]
drag, startPoint x: 538, startPoint y: 631, endPoint x: 459, endPoint y: 634, distance: 79.1
click at [459, 634] on tr "Paul Tessier Mifi 587-335-4188 Unknown Manager Active Modem Bell BYOD Corp Smar…" at bounding box center [867, 632] width 1299 height 25
copy tr "587-335-4188"
drag, startPoint x: 541, startPoint y: 654, endPoint x: 472, endPoint y: 655, distance: 69.0
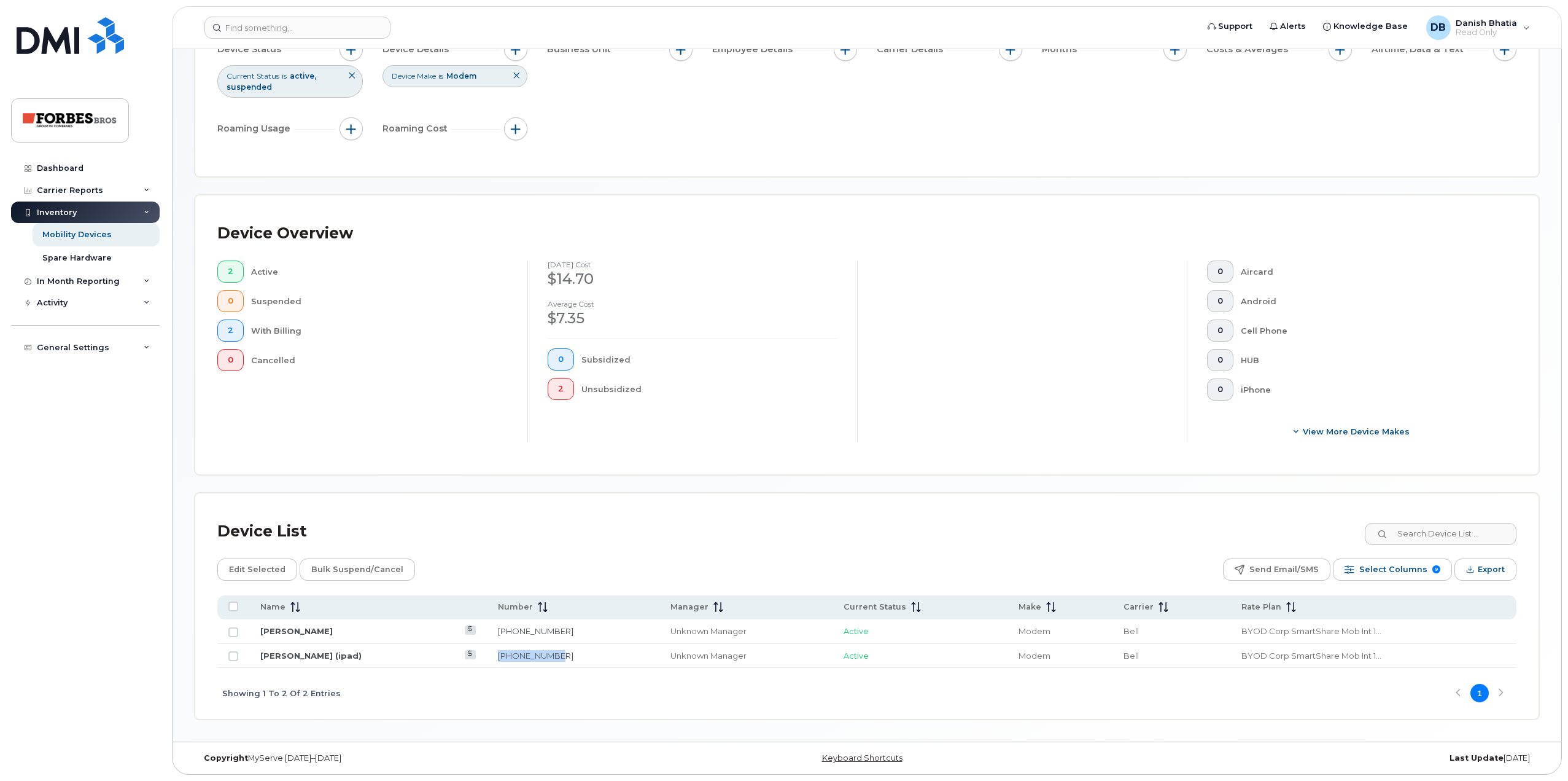
click at [487, 655] on td "780-235-6850" at bounding box center [573, 657] width 172 height 25
copy link "780-235-6850"
click at [61, 158] on link "Dashboard" at bounding box center [85, 168] width 148 height 22
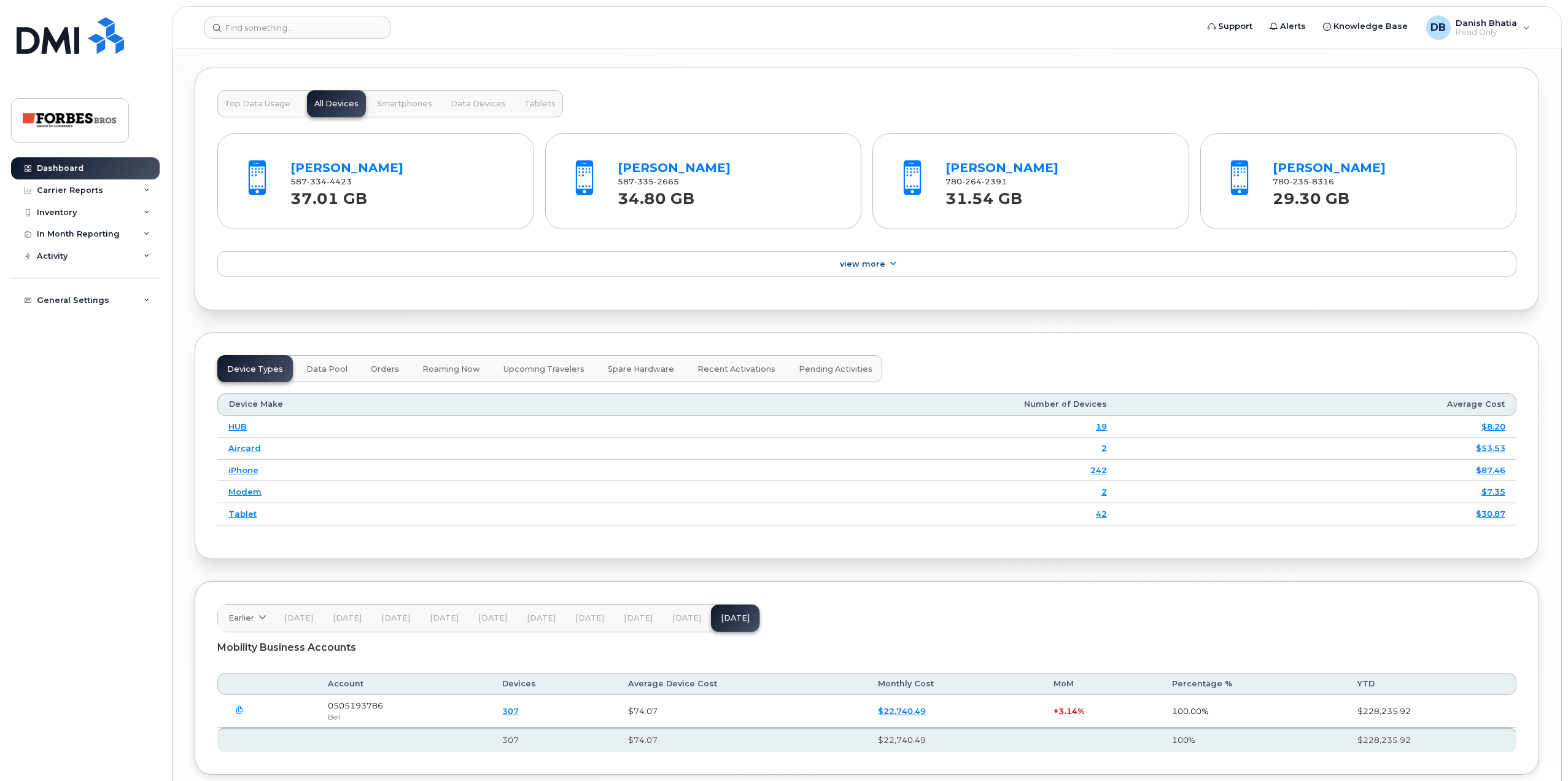
scroll to position [1319, 0]
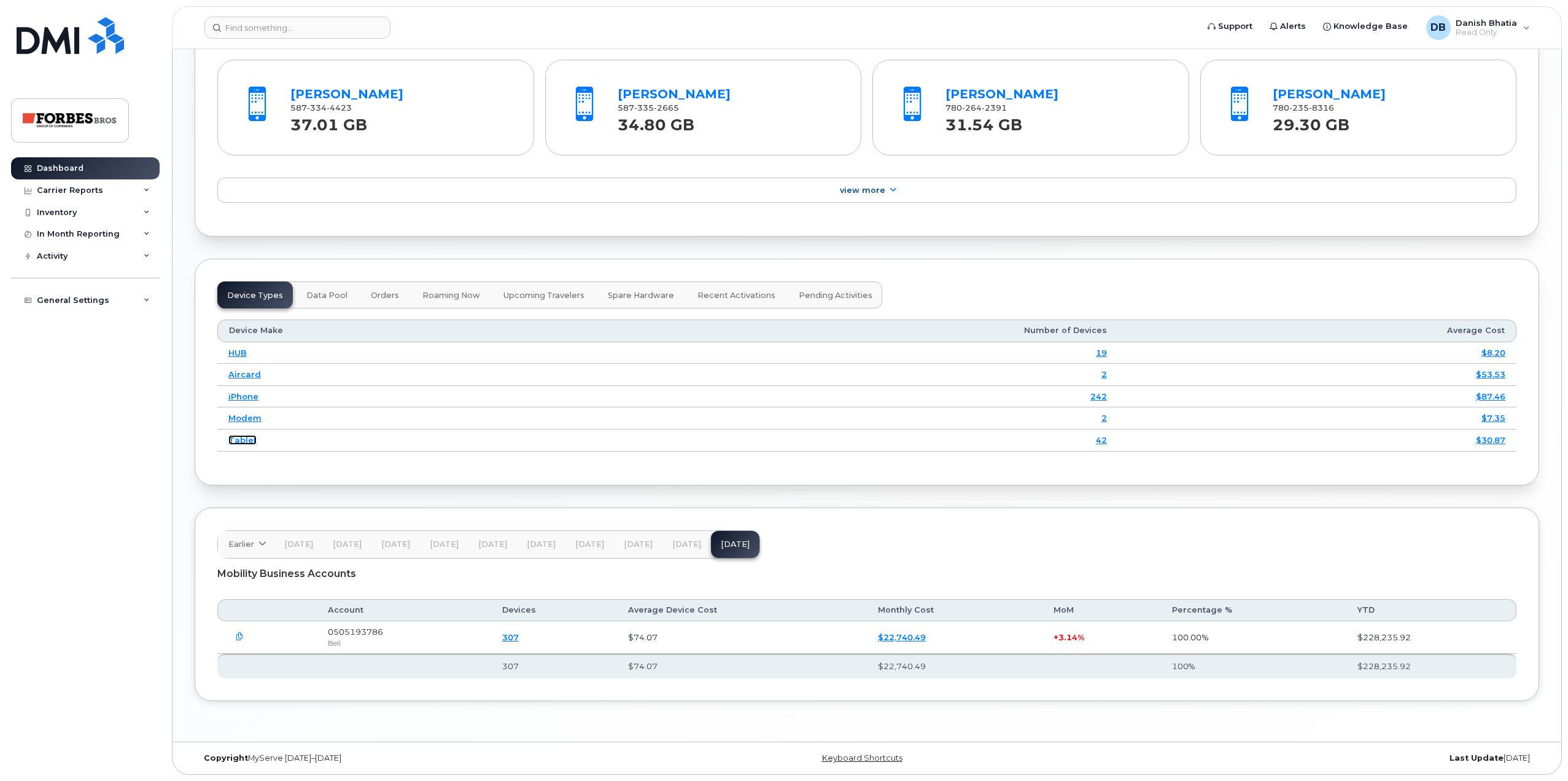
click at [245, 439] on link "Tablet" at bounding box center [243, 440] width 28 height 10
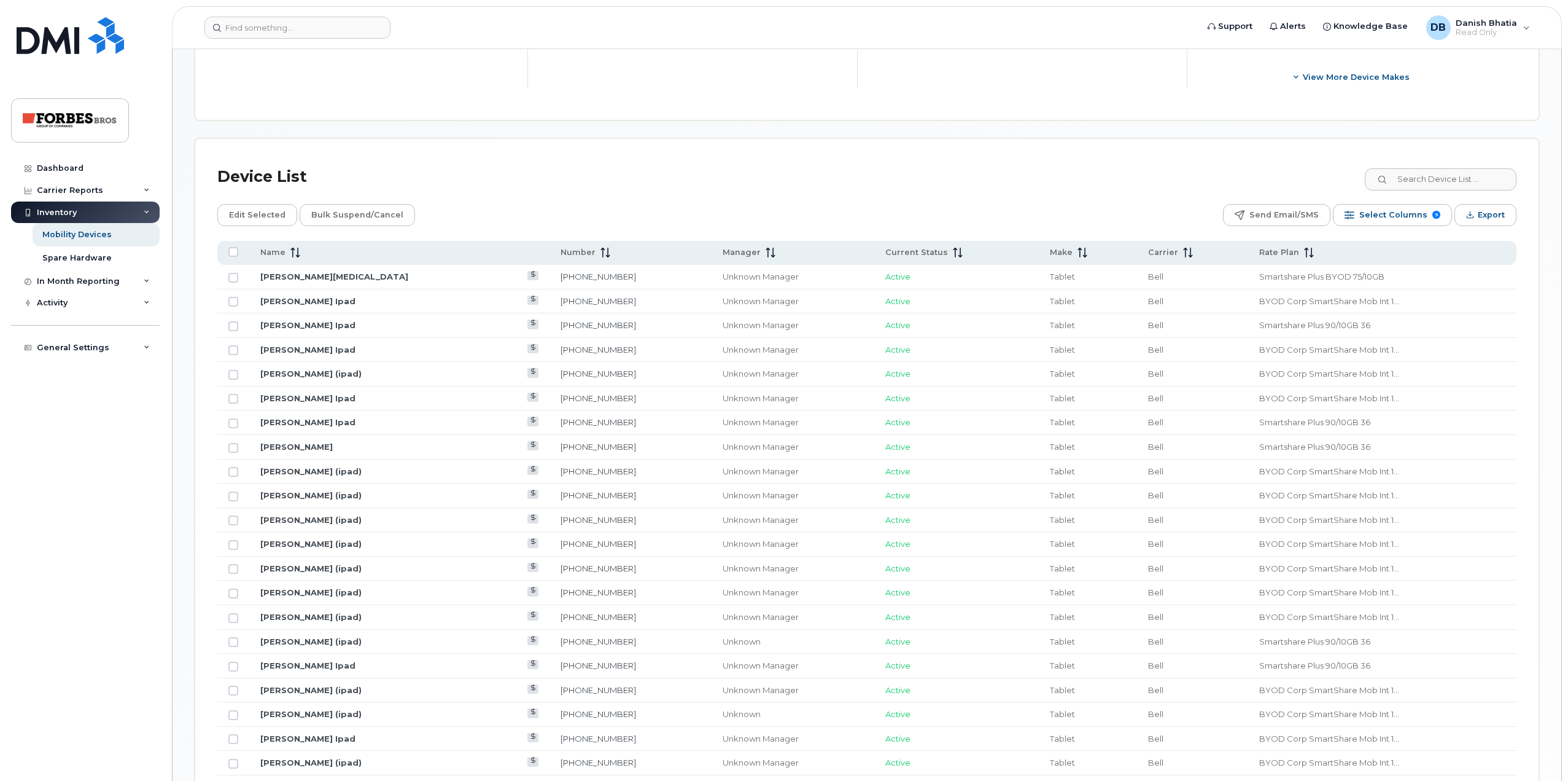
scroll to position [491, 0]
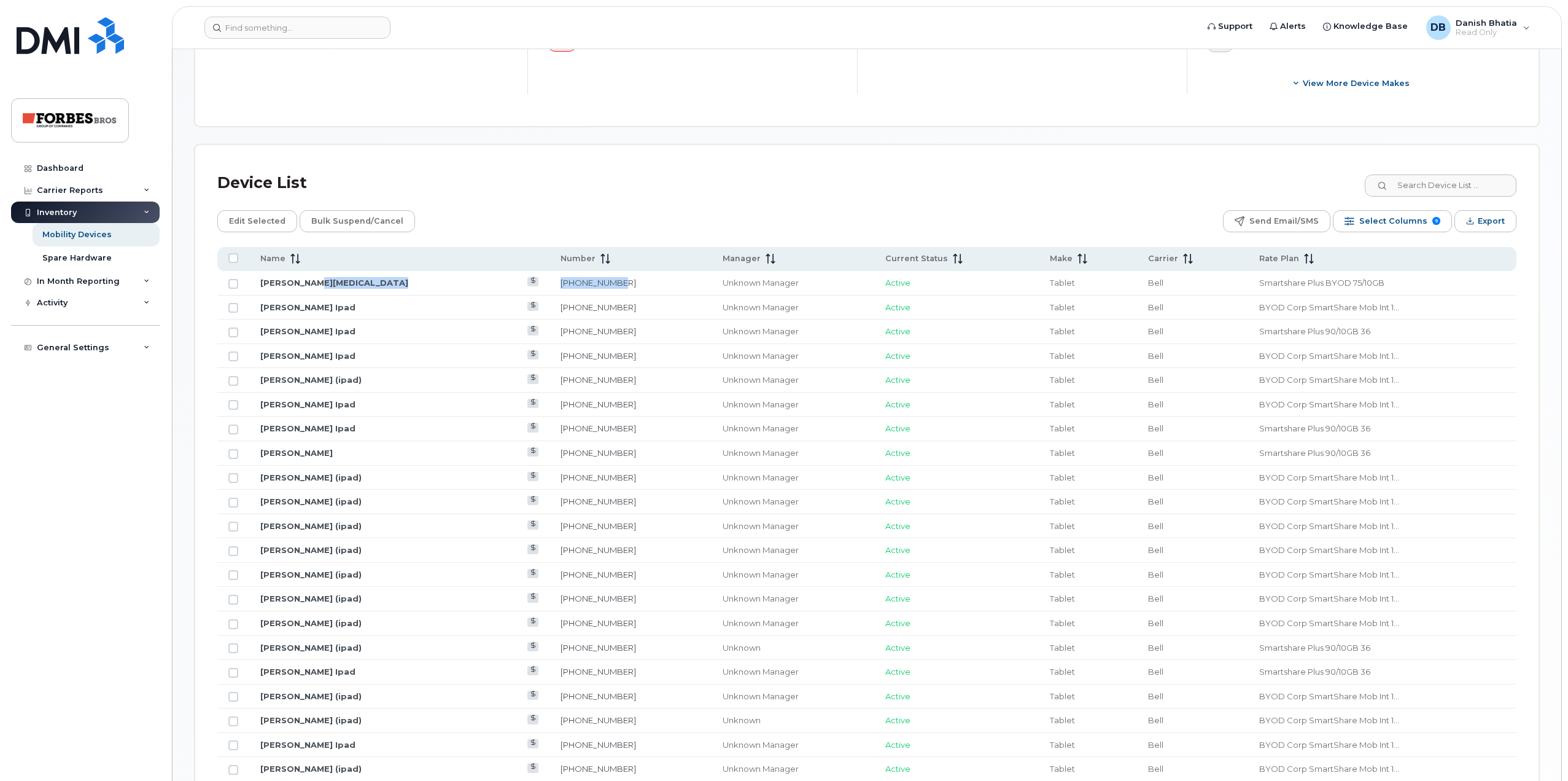
drag, startPoint x: 575, startPoint y: 286, endPoint x: 532, endPoint y: 285, distance: 43.0
click at [532, 285] on tr "Gorden Caul 587-334-2771 Unknown Manager Active Tablet Bell Smartshare Plus BYO…" at bounding box center [867, 283] width 1299 height 25
copy tr "587-334-2771"
drag, startPoint x: 609, startPoint y: 478, endPoint x: 545, endPoint y: 479, distance: 64.0
click at [550, 479] on td "587-336-5061" at bounding box center [631, 478] width 161 height 25
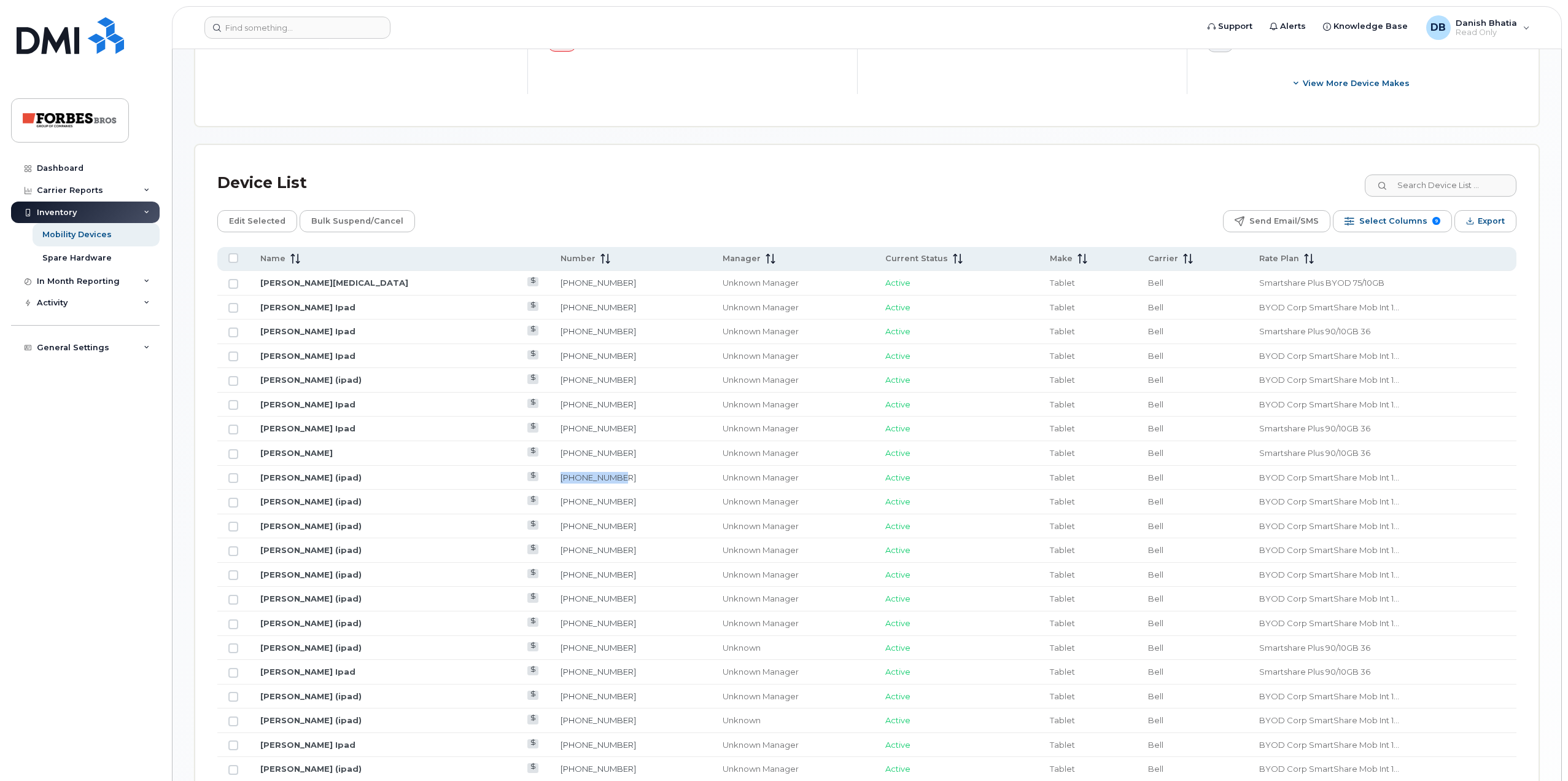
copy link "587-336-5061"
click at [1480, 223] on span "Export" at bounding box center [1491, 220] width 27 height 18
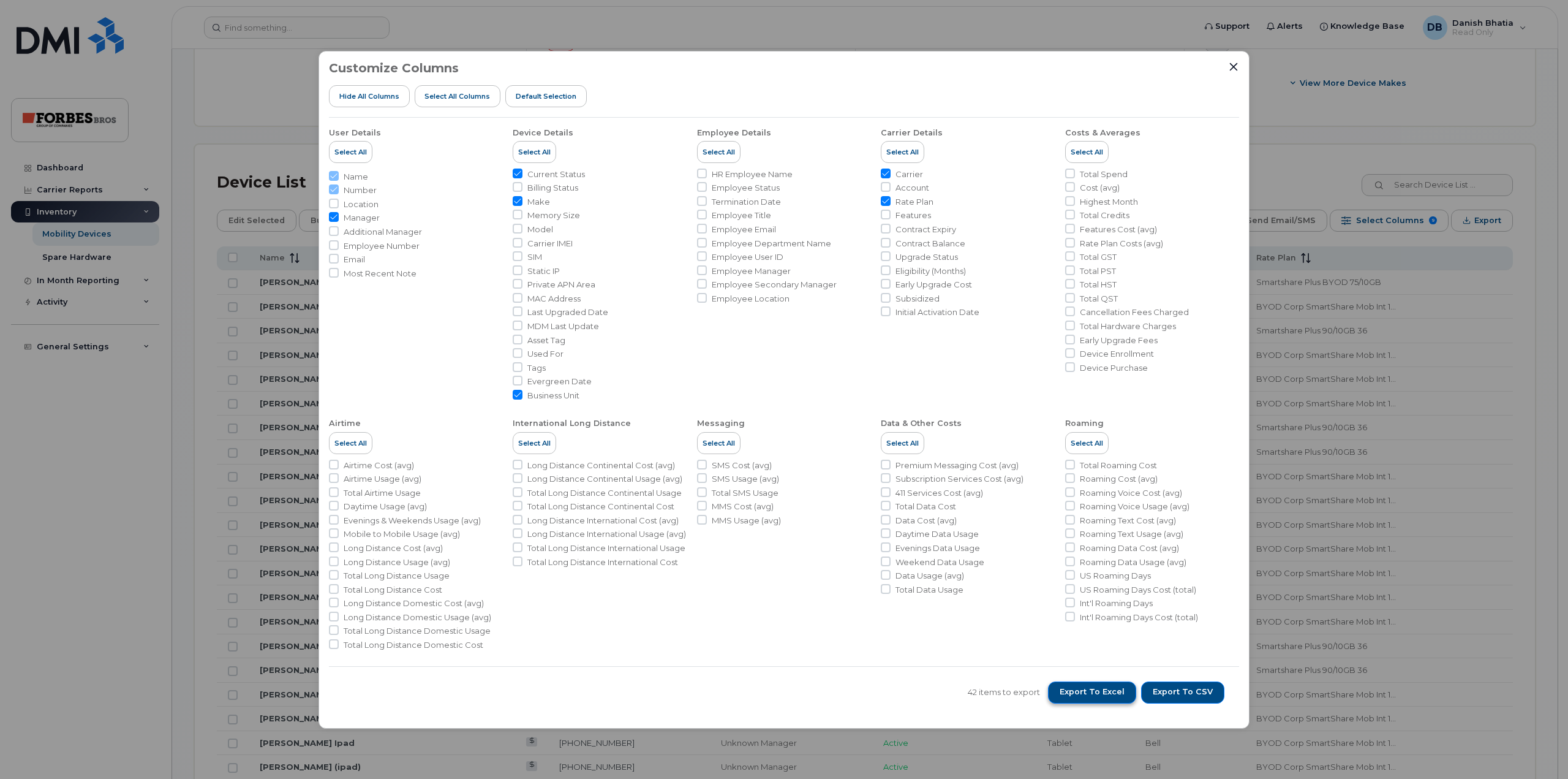
click at [1106, 690] on span "Export to Excel" at bounding box center [1092, 692] width 65 height 11
click at [1229, 71] on div at bounding box center [1234, 67] width 11 height 11
click at [1234, 65] on icon "Close" at bounding box center [1234, 66] width 9 height 9
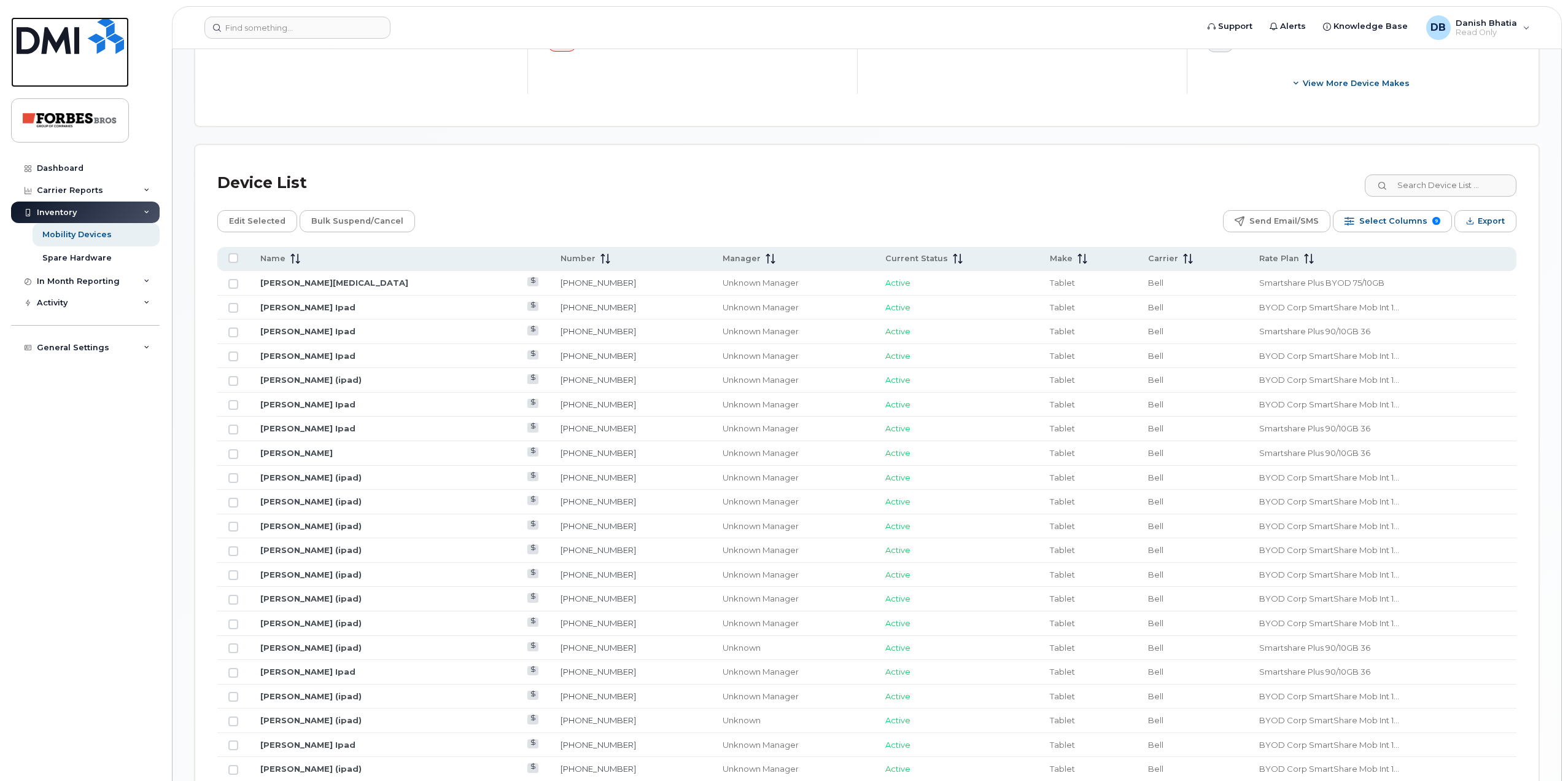
click at [57, 36] on img at bounding box center [69, 35] width 107 height 37
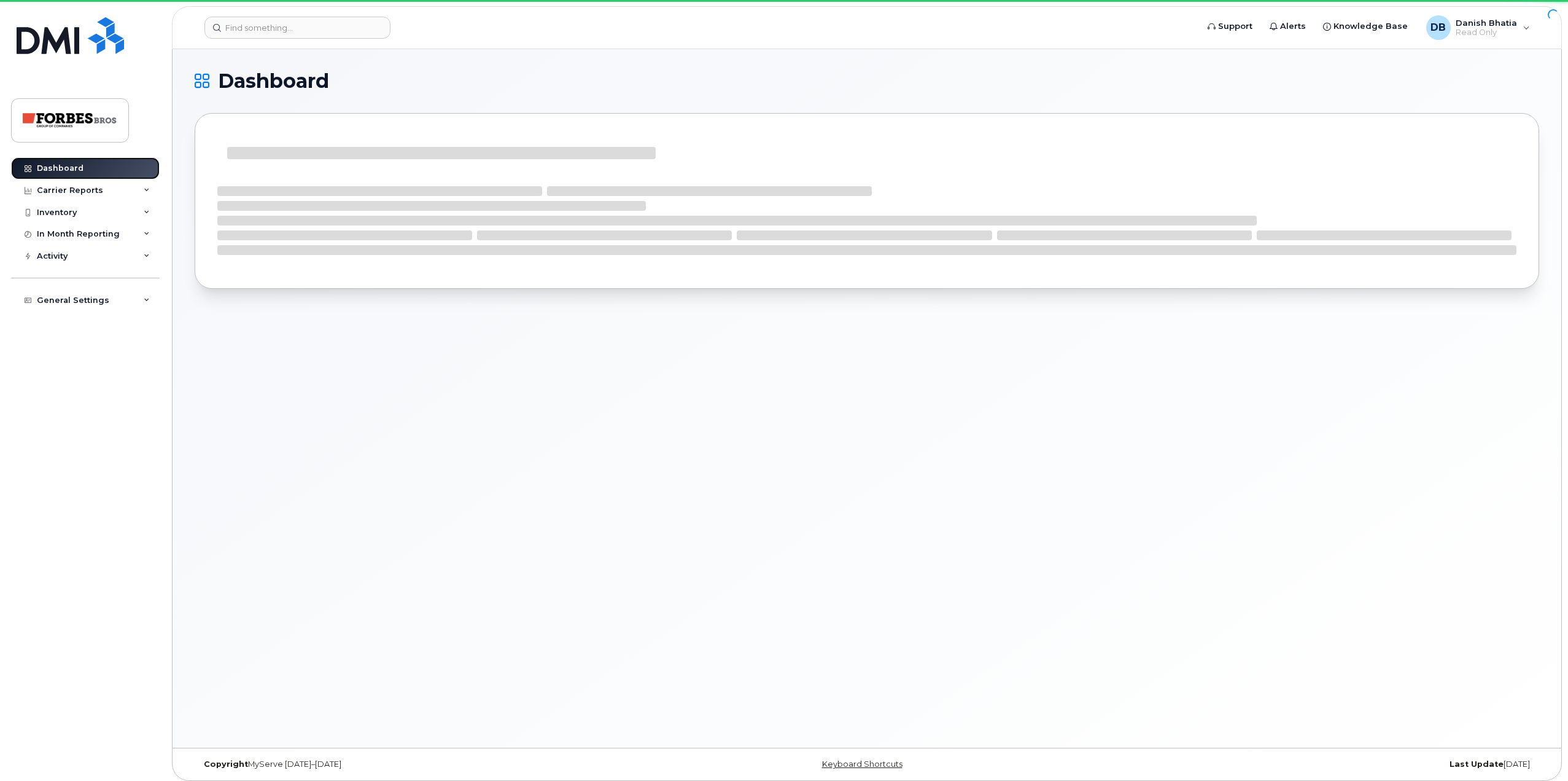
click at [70, 164] on div "Dashboard" at bounding box center [60, 168] width 47 height 10
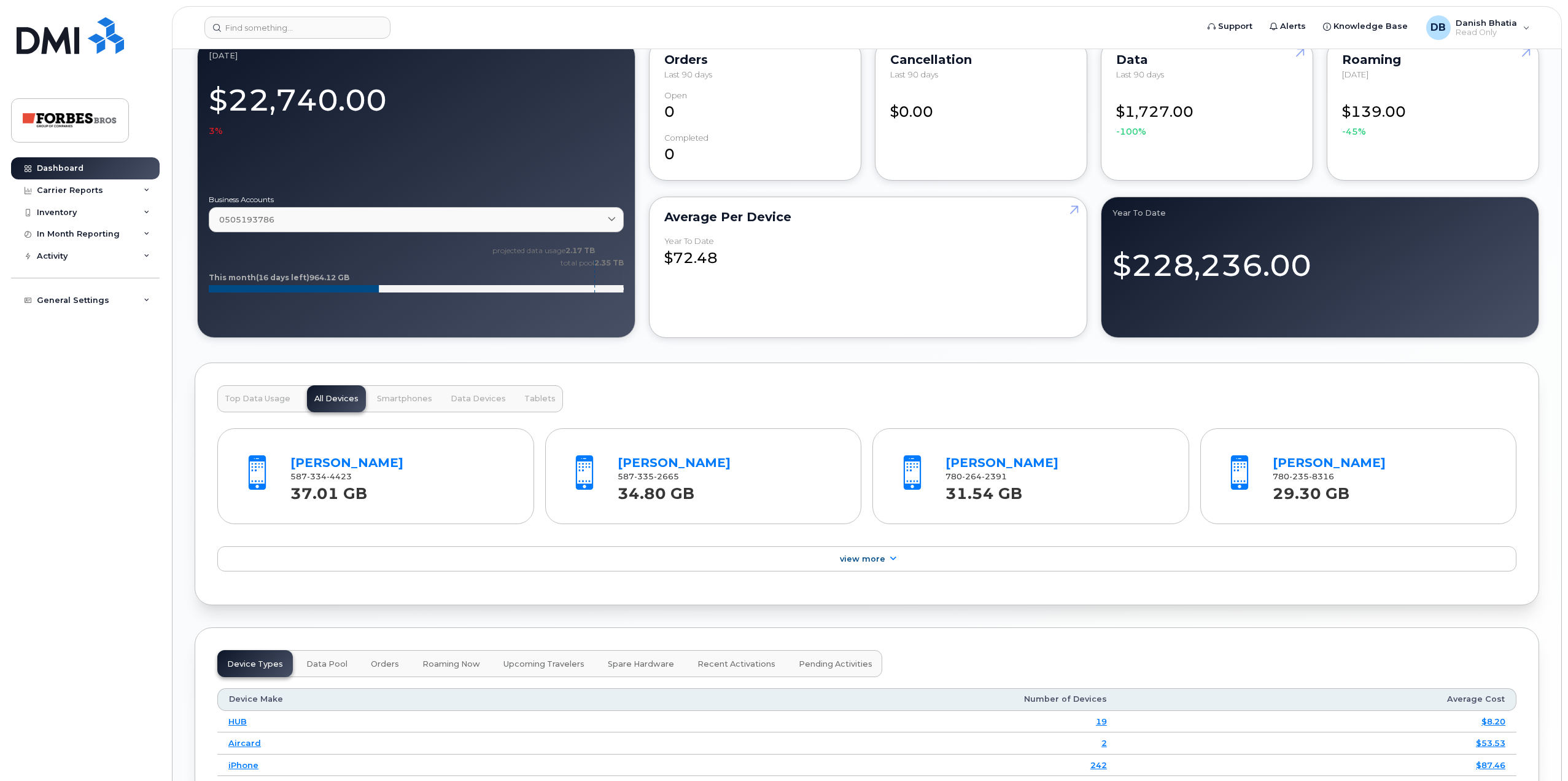
scroll to position [1259, 0]
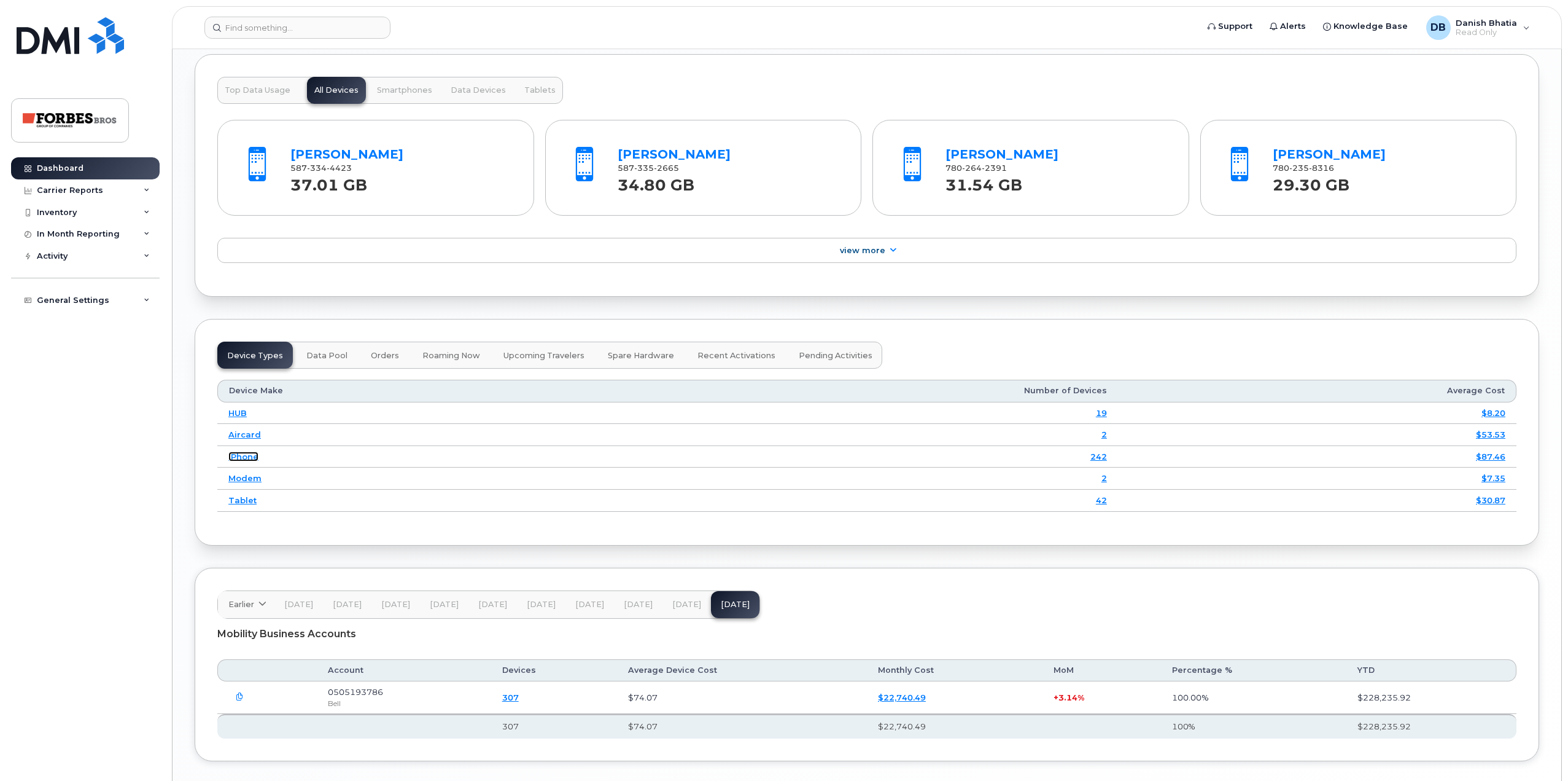
click at [249, 455] on link "iPhone" at bounding box center [244, 456] width 30 height 10
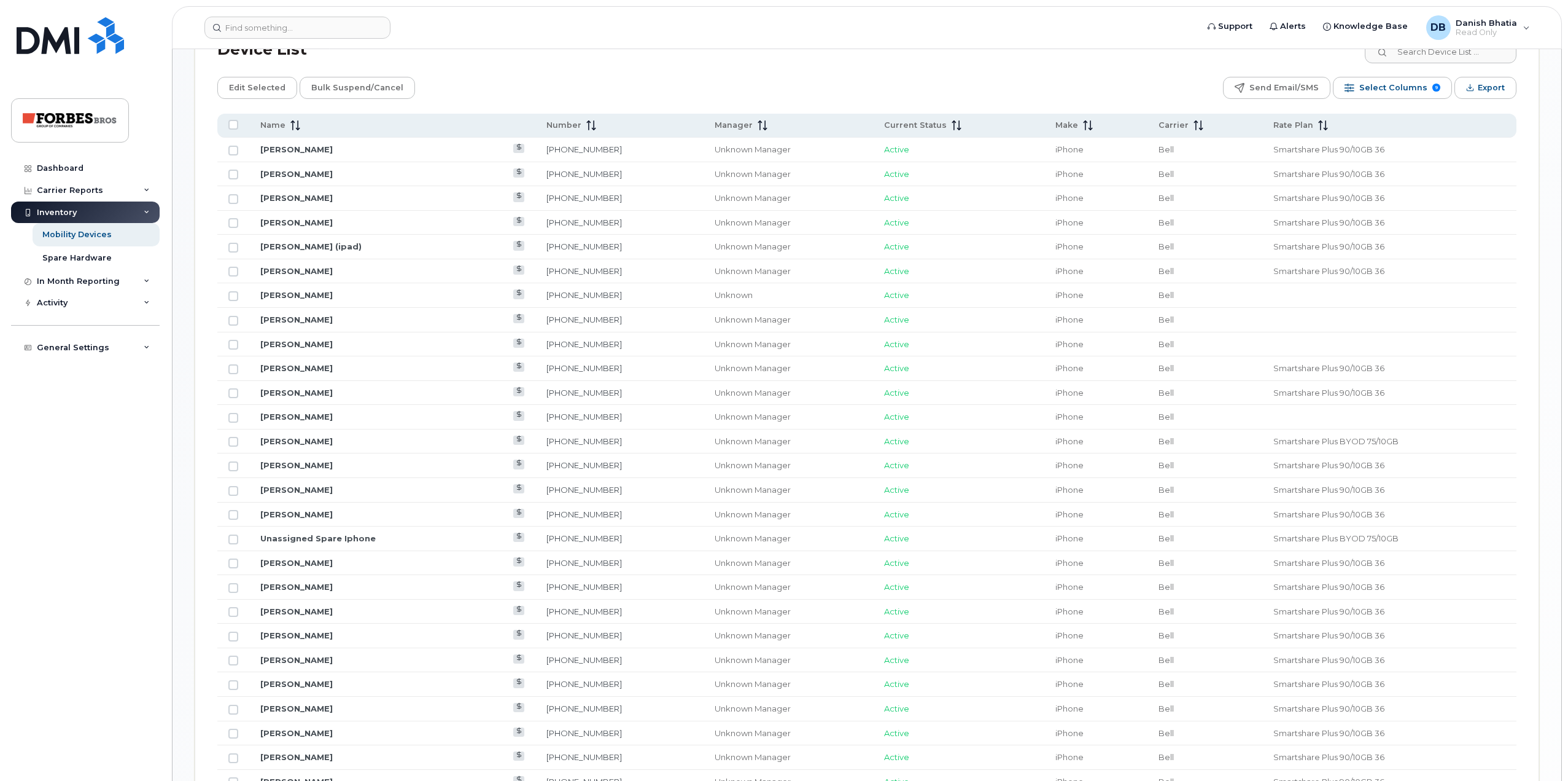
scroll to position [449, 0]
